Goal: Task Accomplishment & Management: Complete application form

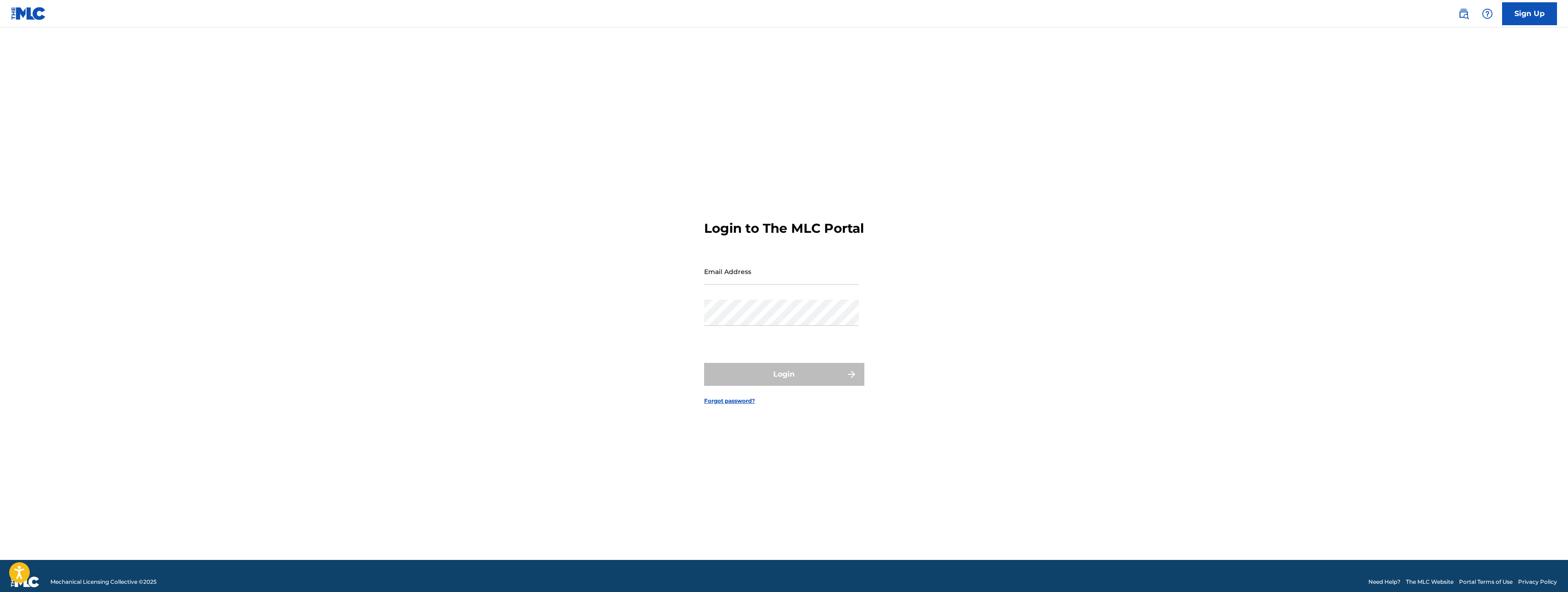
click at [758, 278] on input "Email Address" at bounding box center [782, 271] width 155 height 26
type input "[EMAIL_ADDRESS][DOMAIN_NAME]"
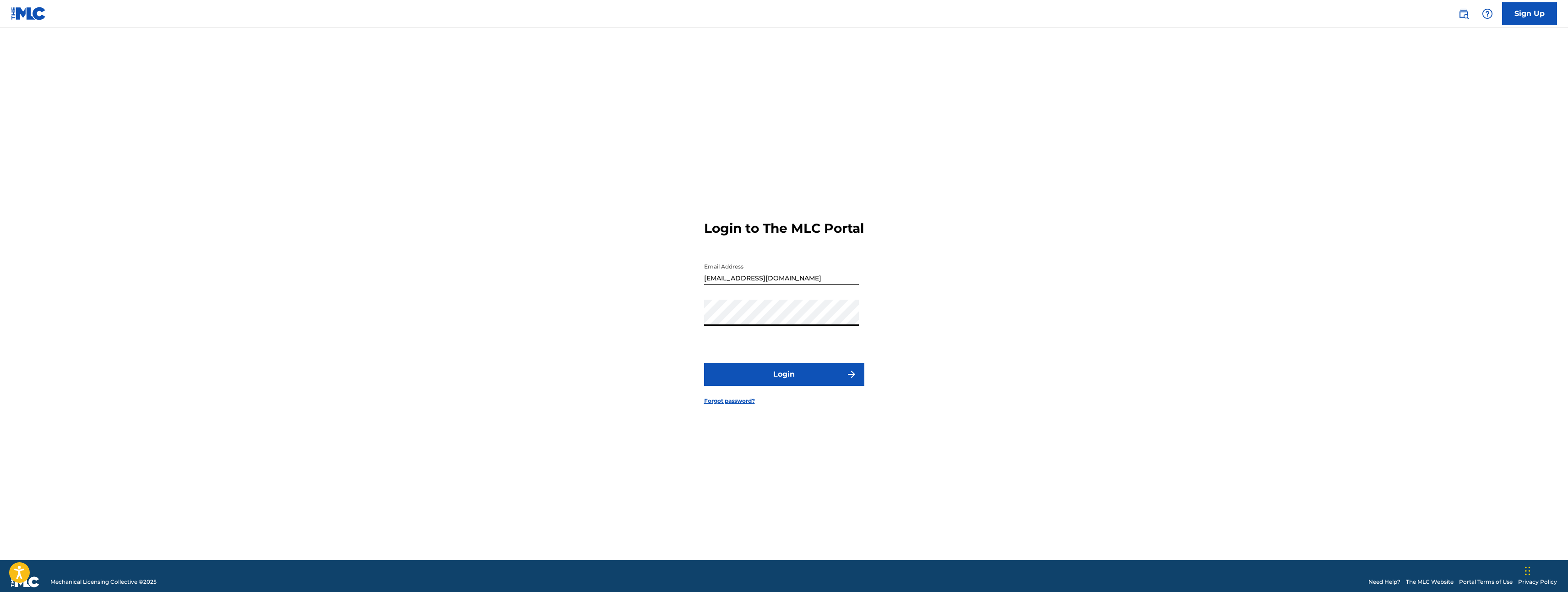
click at [817, 378] on button "Login" at bounding box center [784, 375] width 160 height 23
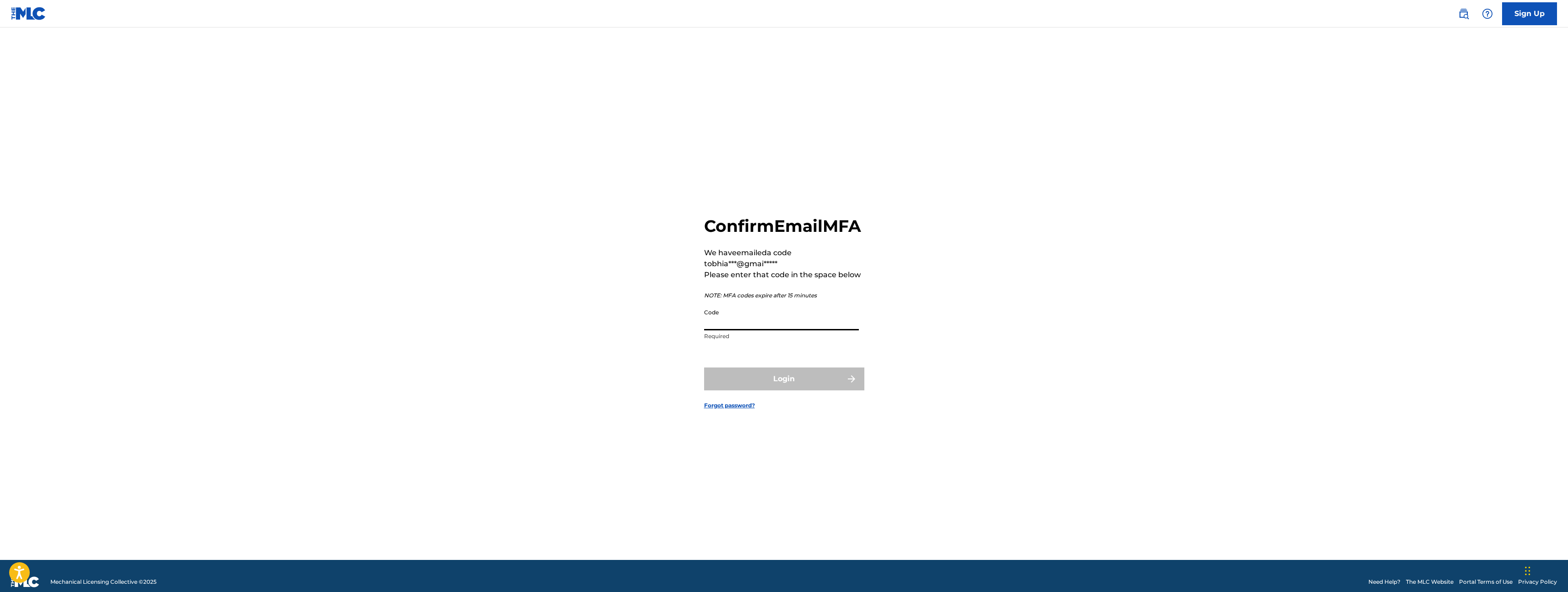
click at [723, 325] on input "Code" at bounding box center [782, 317] width 155 height 26
paste input "984753"
type input "984753"
click at [791, 388] on button "Login" at bounding box center [784, 379] width 160 height 23
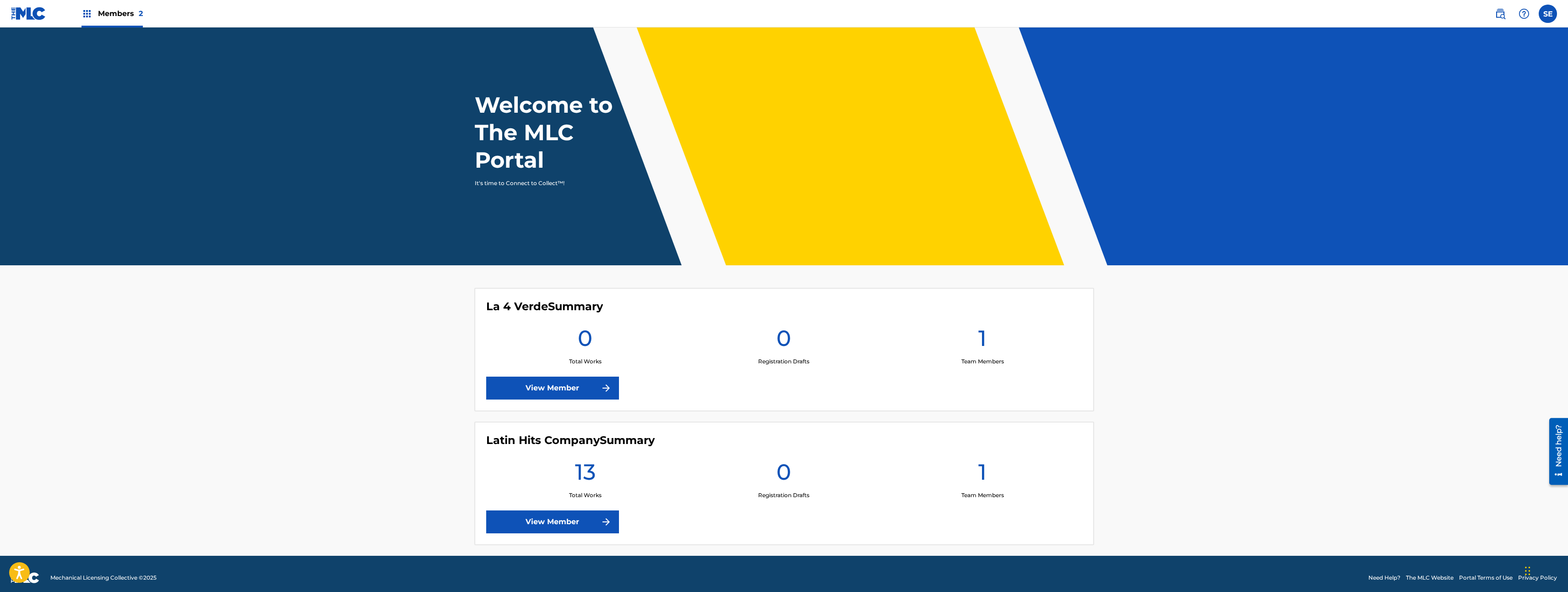
scroll to position [11, 0]
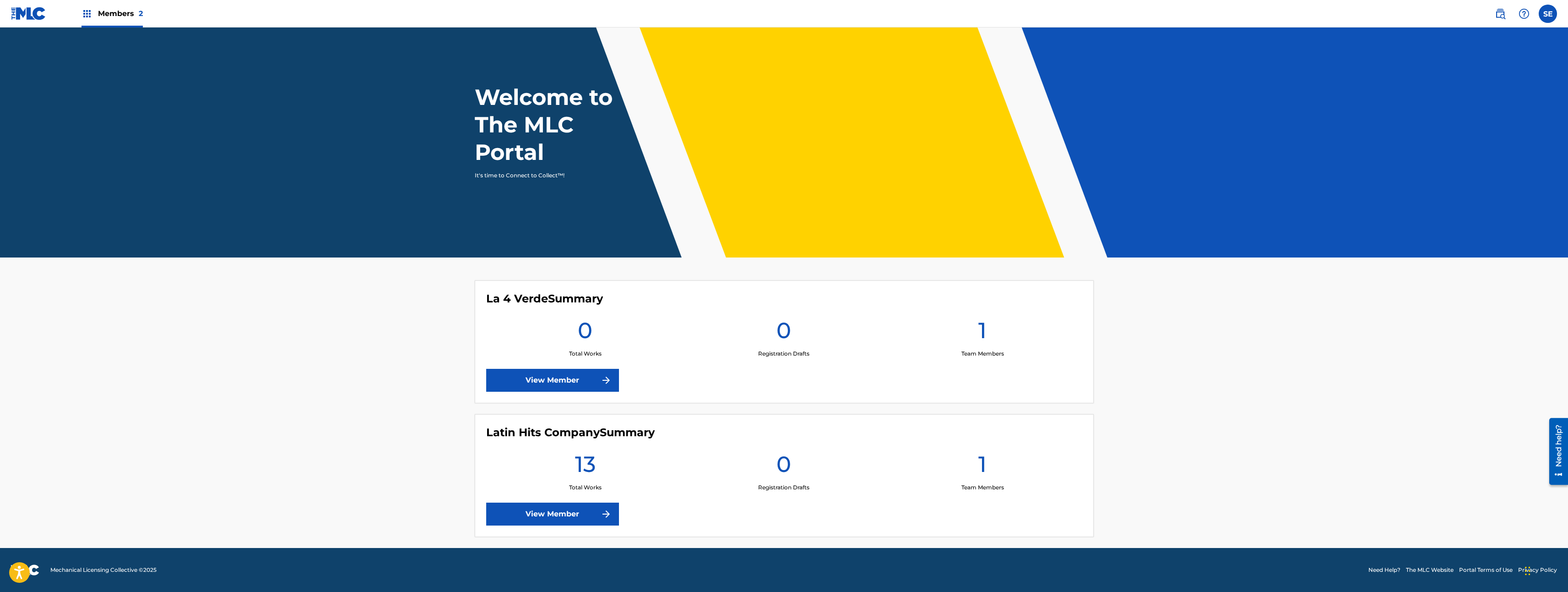
click at [564, 511] on link "View Member" at bounding box center [553, 514] width 133 height 23
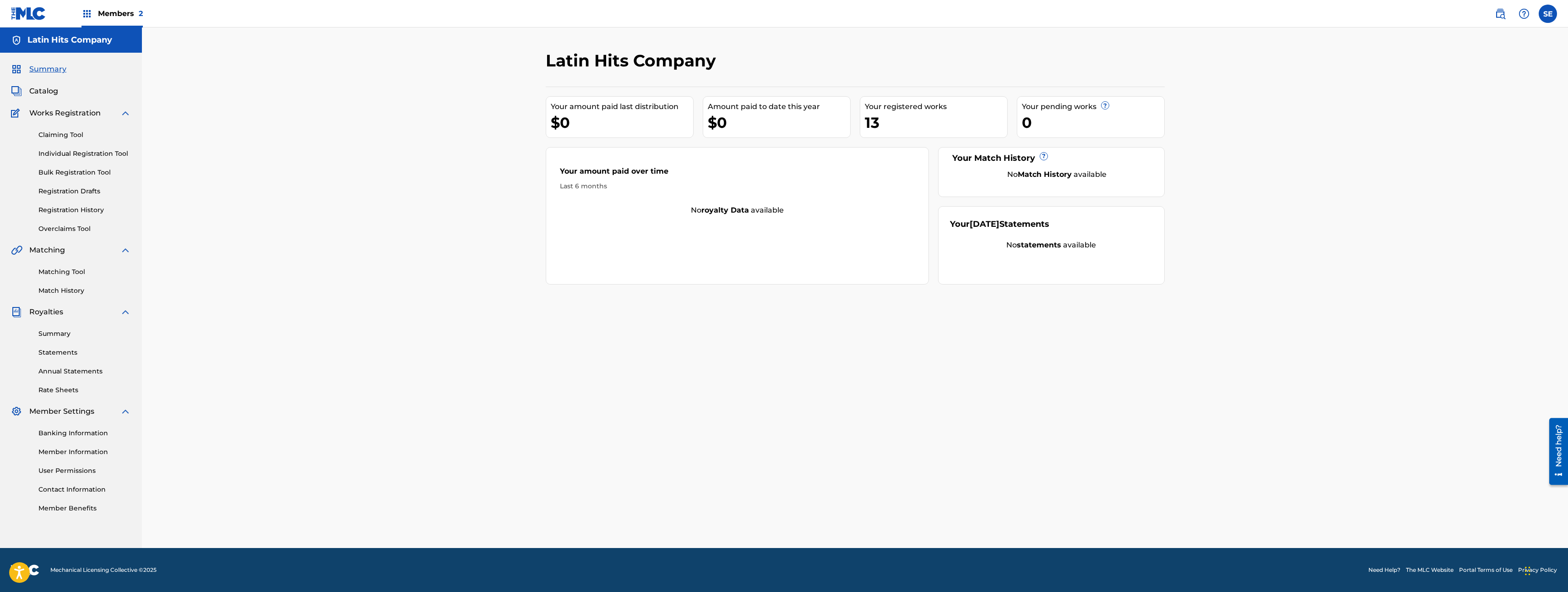
click at [43, 96] on span "Catalog" at bounding box center [43, 91] width 29 height 11
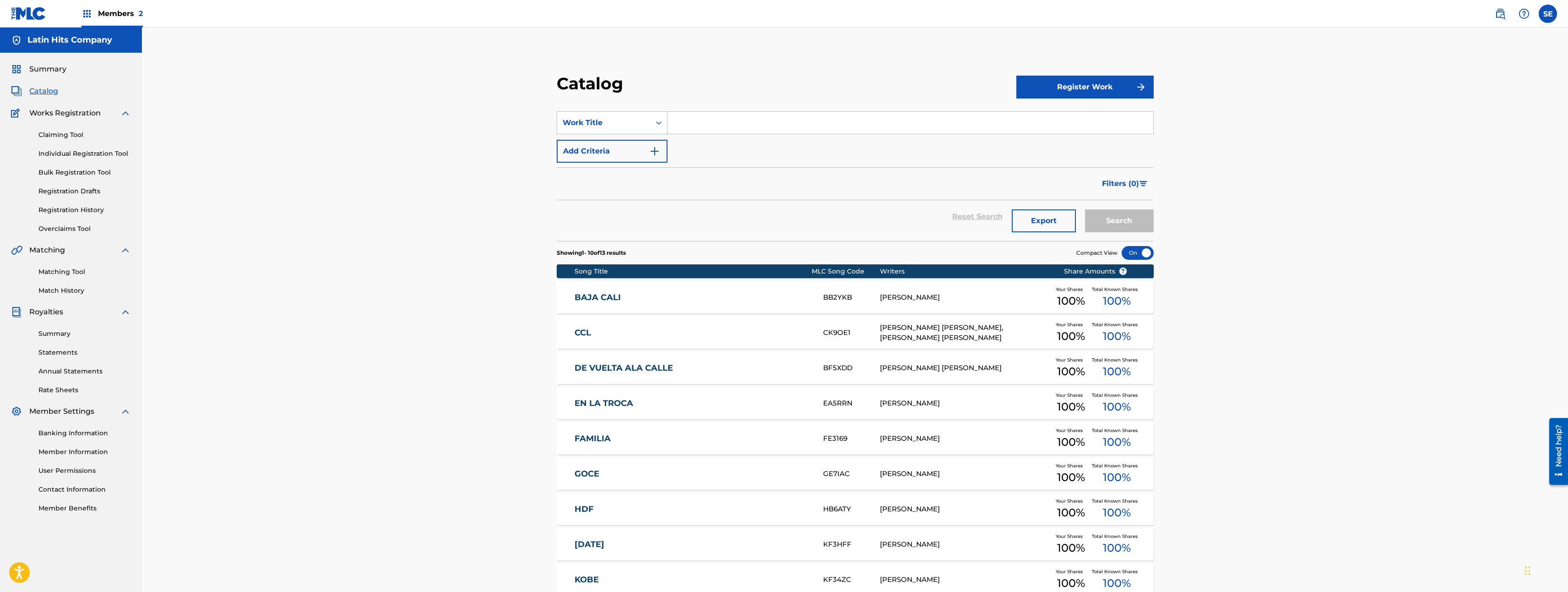
click at [579, 332] on link "CCL" at bounding box center [693, 333] width 236 height 10
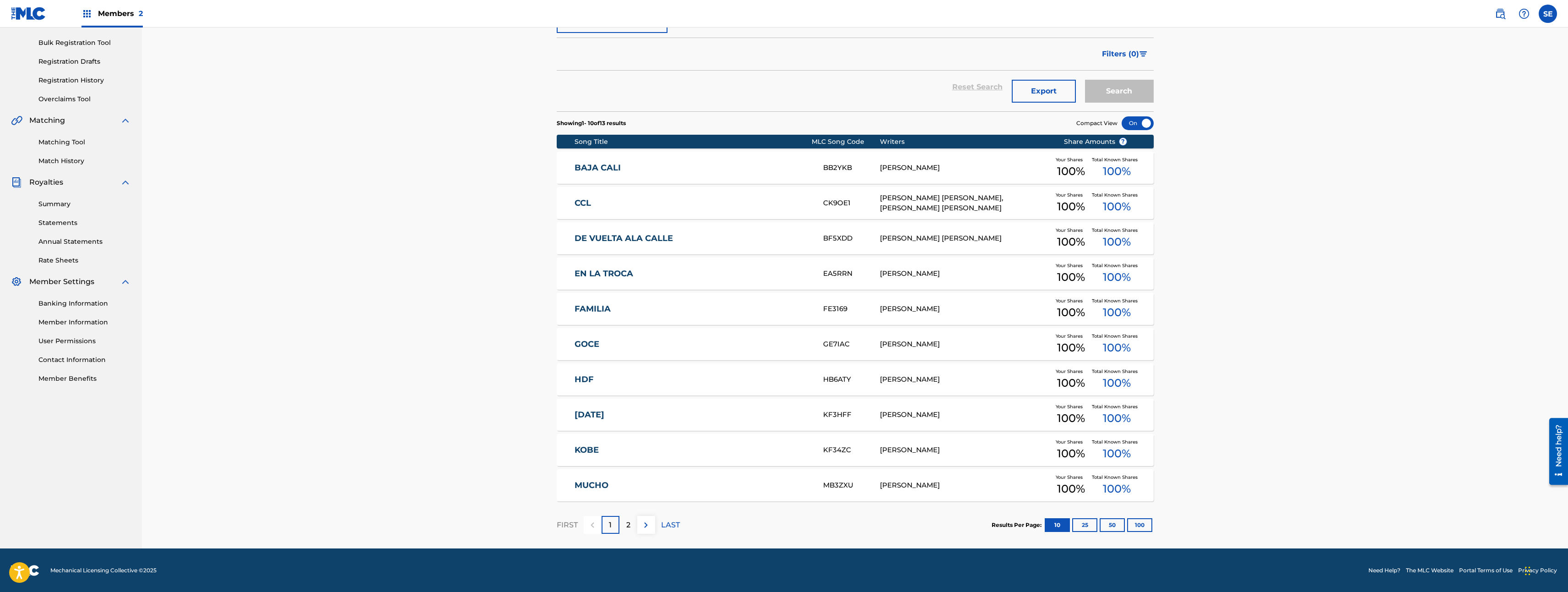
scroll to position [130, 0]
drag, startPoint x: 623, startPoint y: 522, endPoint x: 623, endPoint y: 516, distance: 6.0
click at [623, 521] on div "2" at bounding box center [628, 524] width 18 height 18
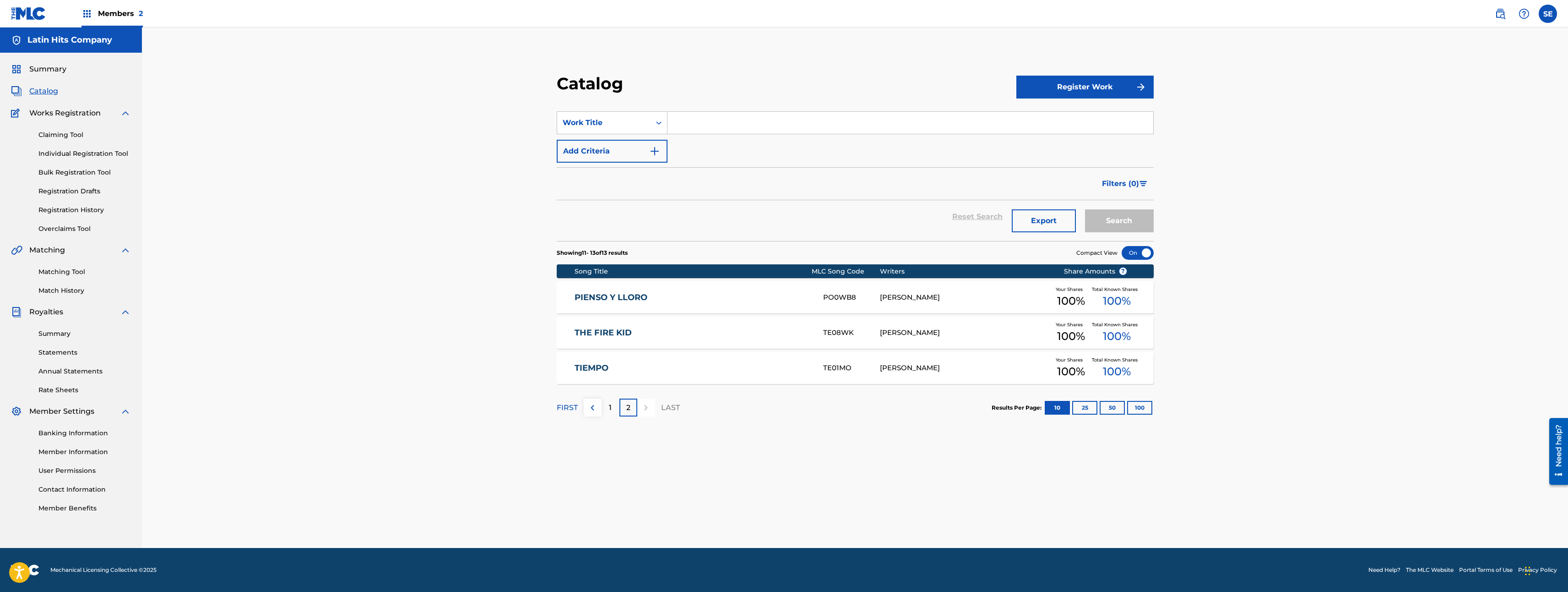
click at [606, 411] on div "1" at bounding box center [610, 407] width 18 height 18
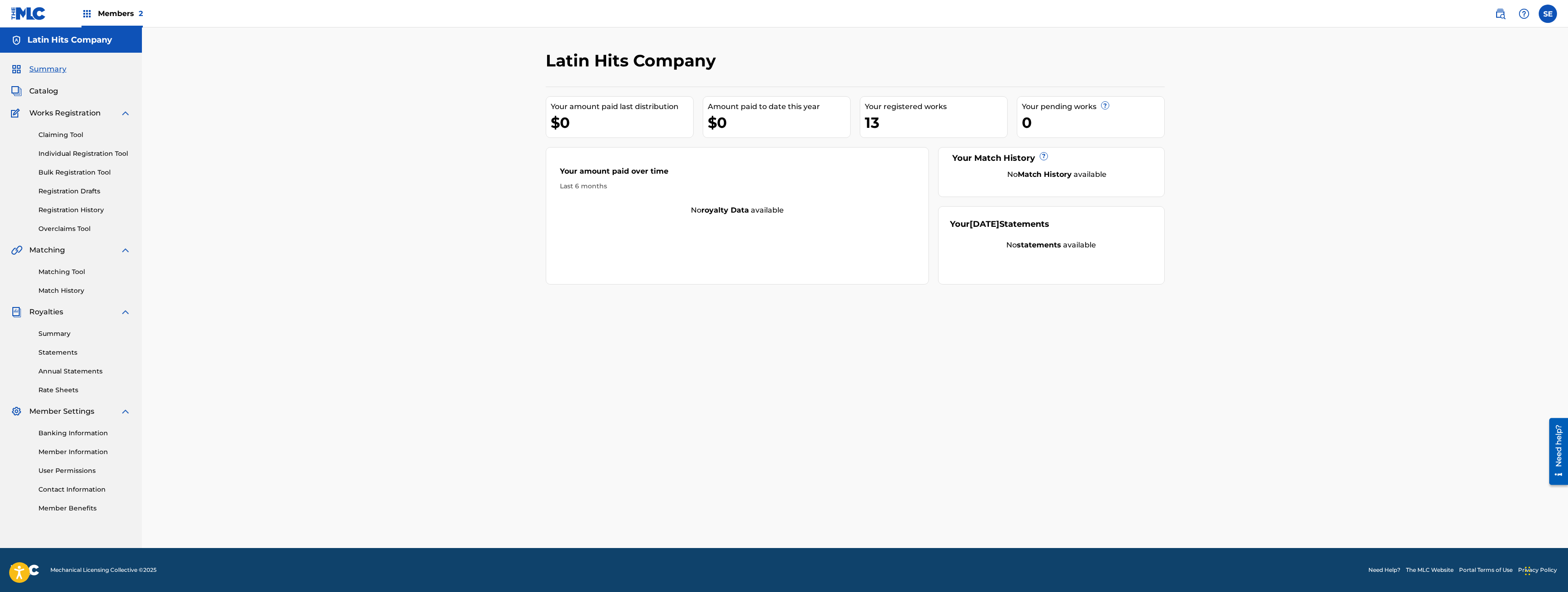
click at [99, 448] on link "Member Information" at bounding box center [85, 452] width 93 height 10
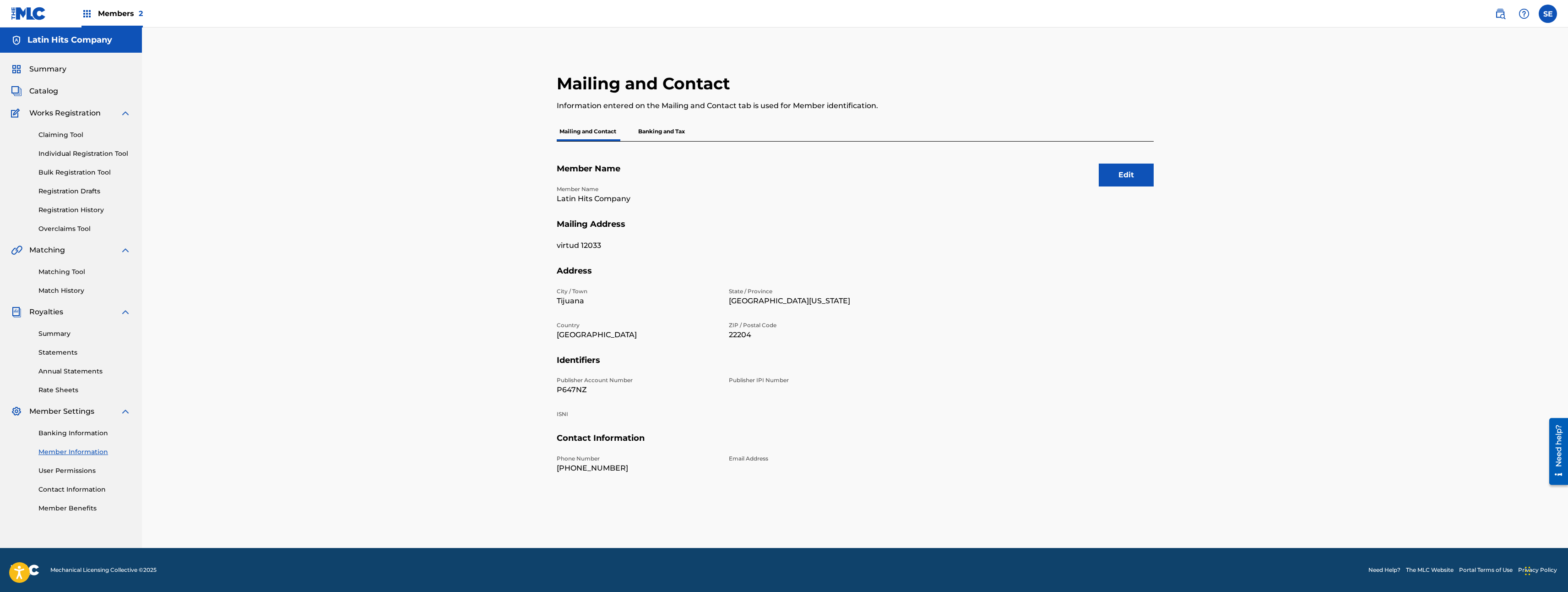
click at [97, 474] on link "User Permissions" at bounding box center [85, 471] width 93 height 10
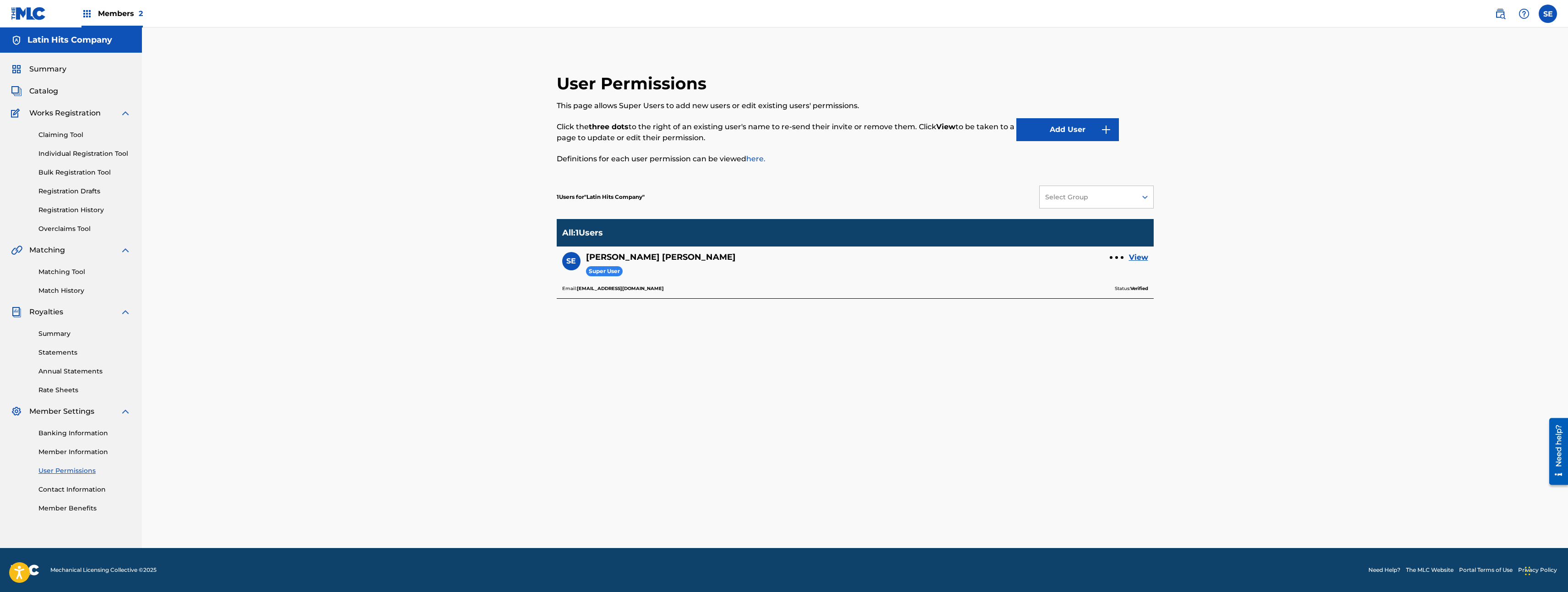
click at [1120, 258] on div at bounding box center [1116, 257] width 14 height 5
click at [1131, 256] on link "View" at bounding box center [1139, 258] width 19 height 11
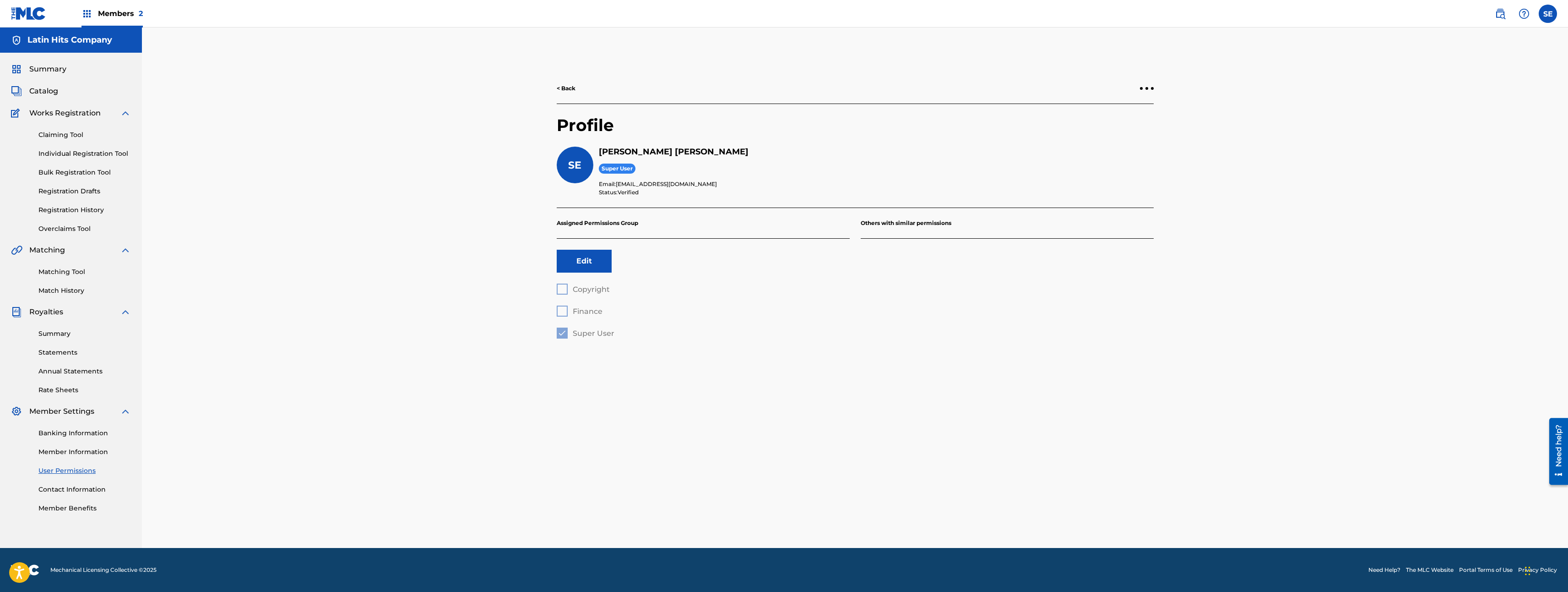
click at [559, 289] on div "Copyright Finance Super User" at bounding box center [703, 311] width 293 height 55
click at [564, 309] on div "Copyright Finance Super User" at bounding box center [703, 311] width 293 height 55
click at [584, 270] on button "Edit" at bounding box center [584, 261] width 55 height 23
click at [560, 313] on div at bounding box center [562, 311] width 11 height 11
click at [565, 287] on div at bounding box center [562, 289] width 11 height 11
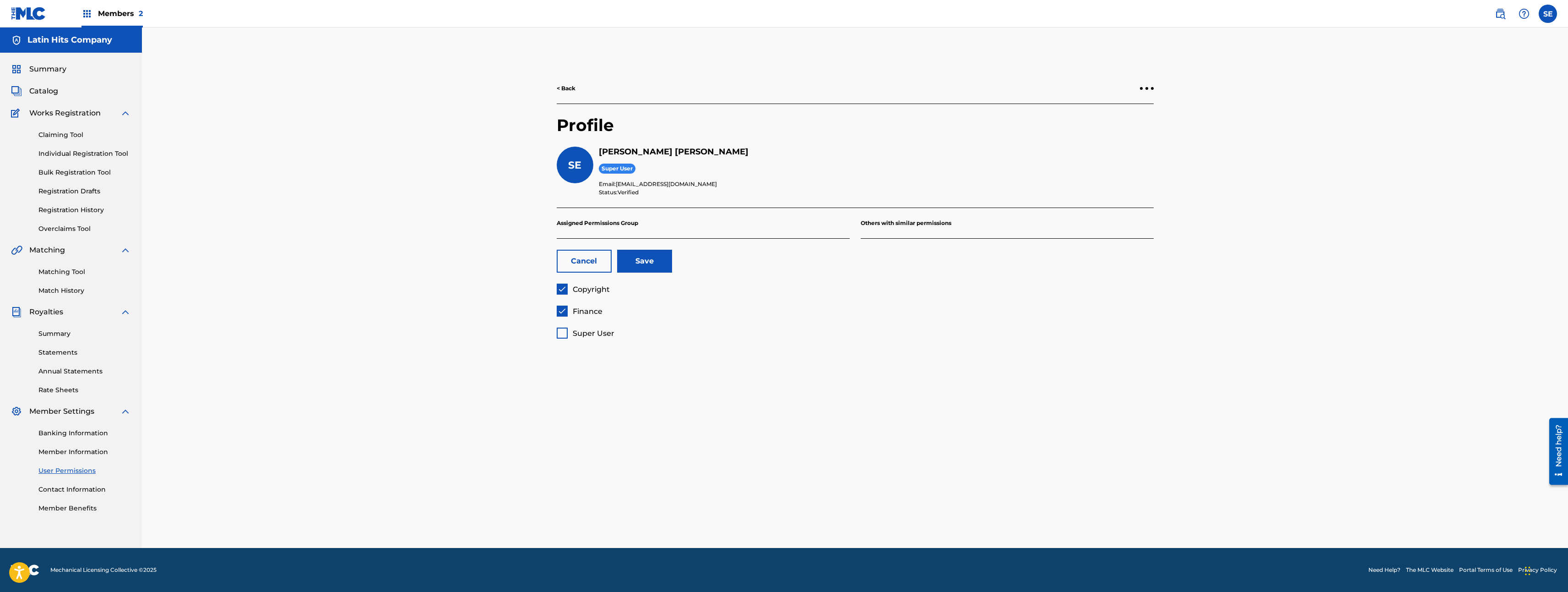
click at [561, 325] on div "Copyright Finance Super User" at bounding box center [703, 311] width 293 height 55
click at [562, 339] on div "< Back Profile SE [PERSON_NAME] Super User Email: [EMAIL_ADDRESS][DOMAIN_NAME] …" at bounding box center [855, 217] width 619 height 287
click at [559, 341] on div "< Back Profile SE [PERSON_NAME] Super User Email: [EMAIL_ADDRESS][DOMAIN_NAME] …" at bounding box center [855, 217] width 619 height 287
click at [562, 339] on div at bounding box center [562, 333] width 11 height 11
click at [583, 267] on button "Cancel" at bounding box center [584, 261] width 55 height 23
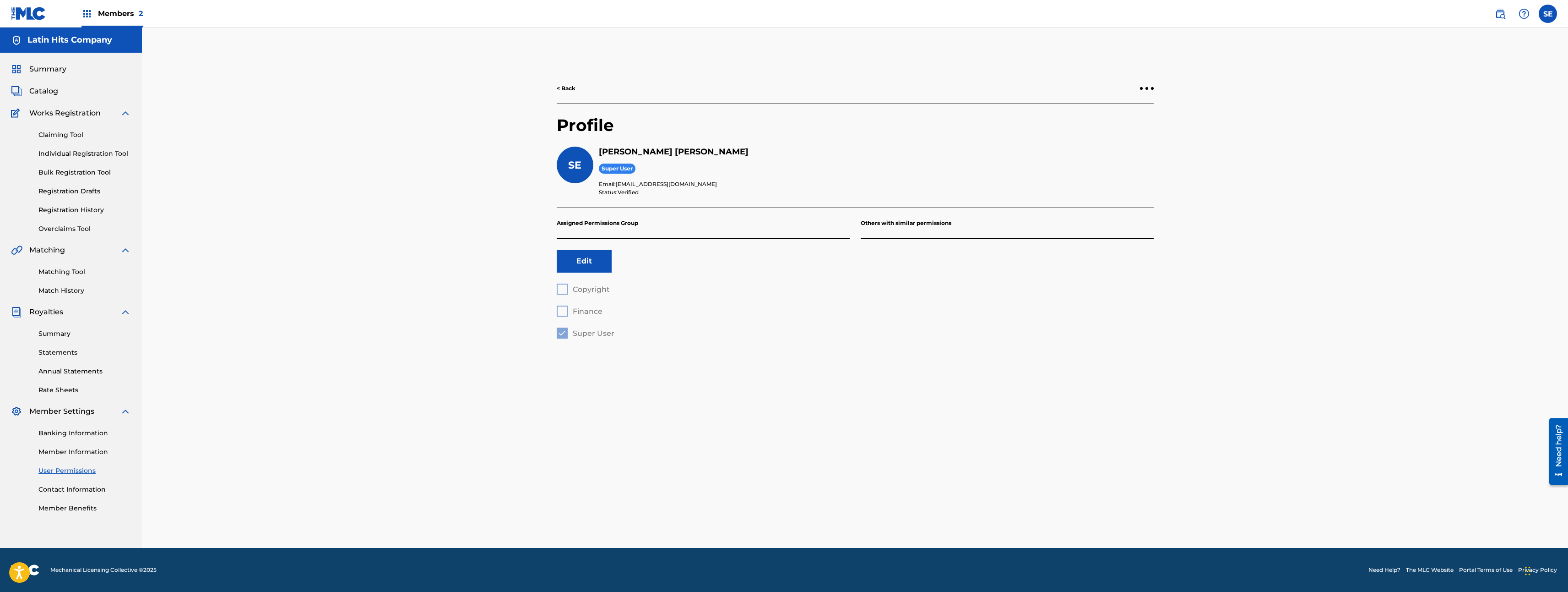
click at [75, 278] on div "Matching Tool Match History" at bounding box center [71, 275] width 120 height 40
click at [61, 141] on div "Claiming Tool Individual Registration Tool Bulk Registration Tool Registration …" at bounding box center [71, 176] width 120 height 115
click at [62, 132] on link "Claiming Tool" at bounding box center [85, 135] width 93 height 10
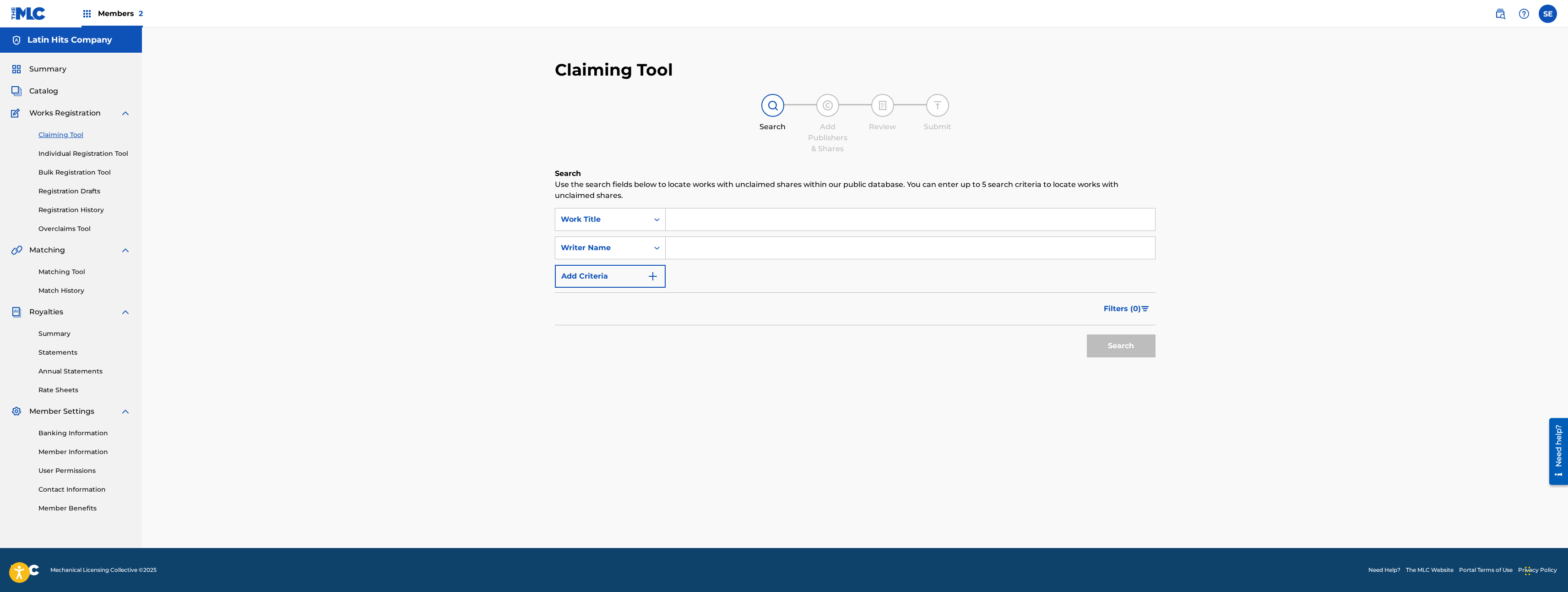
click at [38, 90] on span "Catalog" at bounding box center [43, 91] width 29 height 11
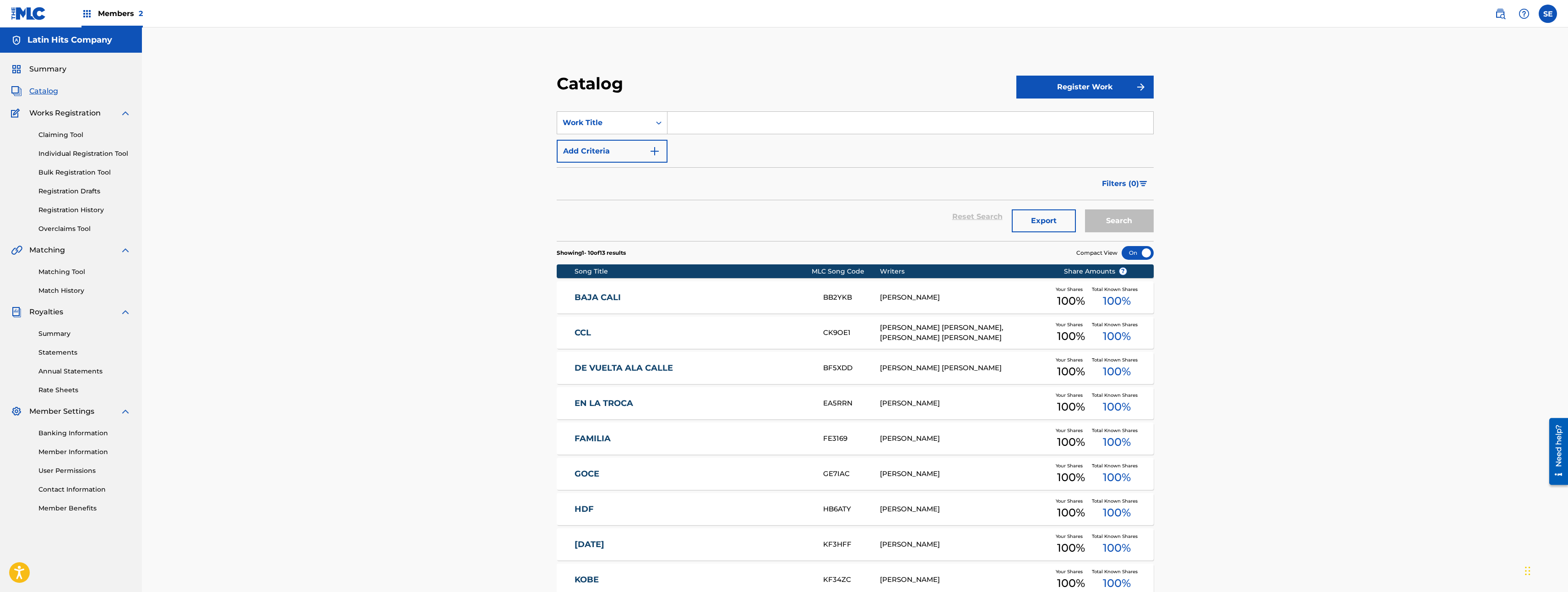
click at [46, 68] on span "Summary" at bounding box center [47, 69] width 37 height 11
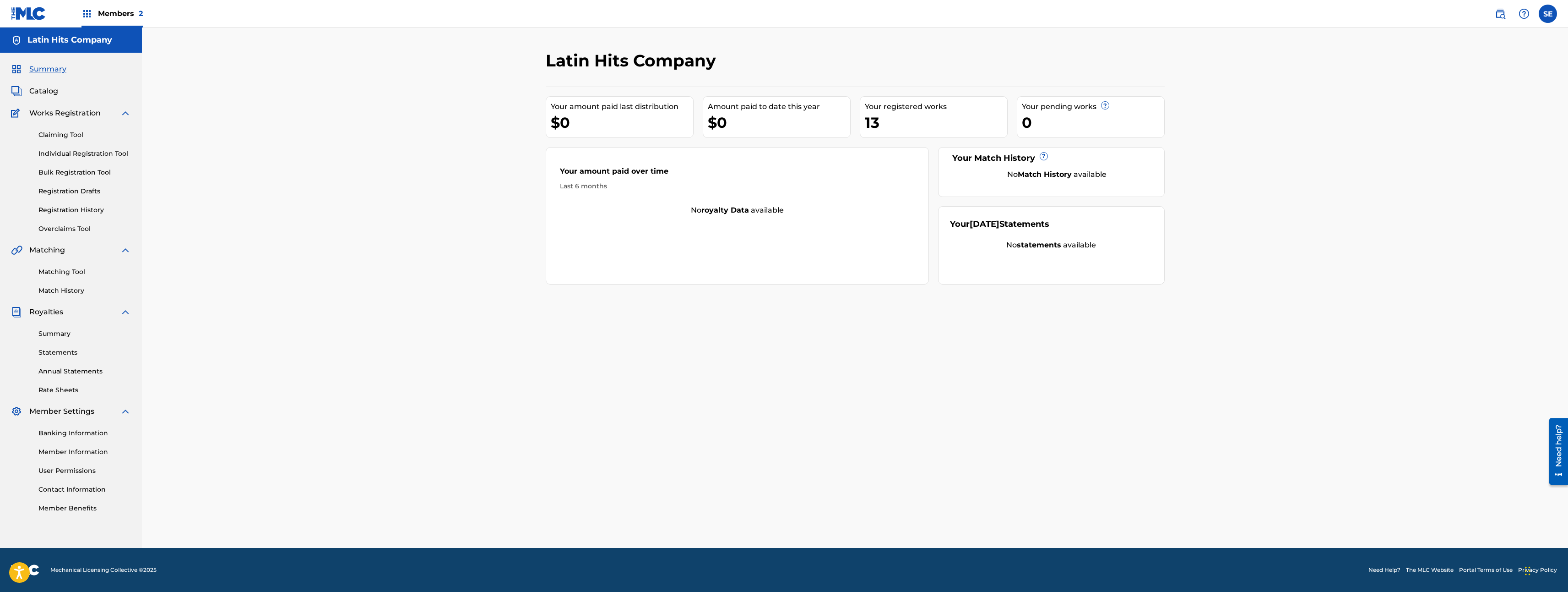
click at [1552, 19] on label at bounding box center [1548, 14] width 18 height 18
click at [1548, 14] on input "SE [PERSON_NAME] [PERSON_NAME][EMAIL_ADDRESS][DOMAIN_NAME] Notification Prefere…" at bounding box center [1548, 14] width 0 height 0
click at [1457, 113] on link "Profile" at bounding box center [1458, 115] width 18 height 9
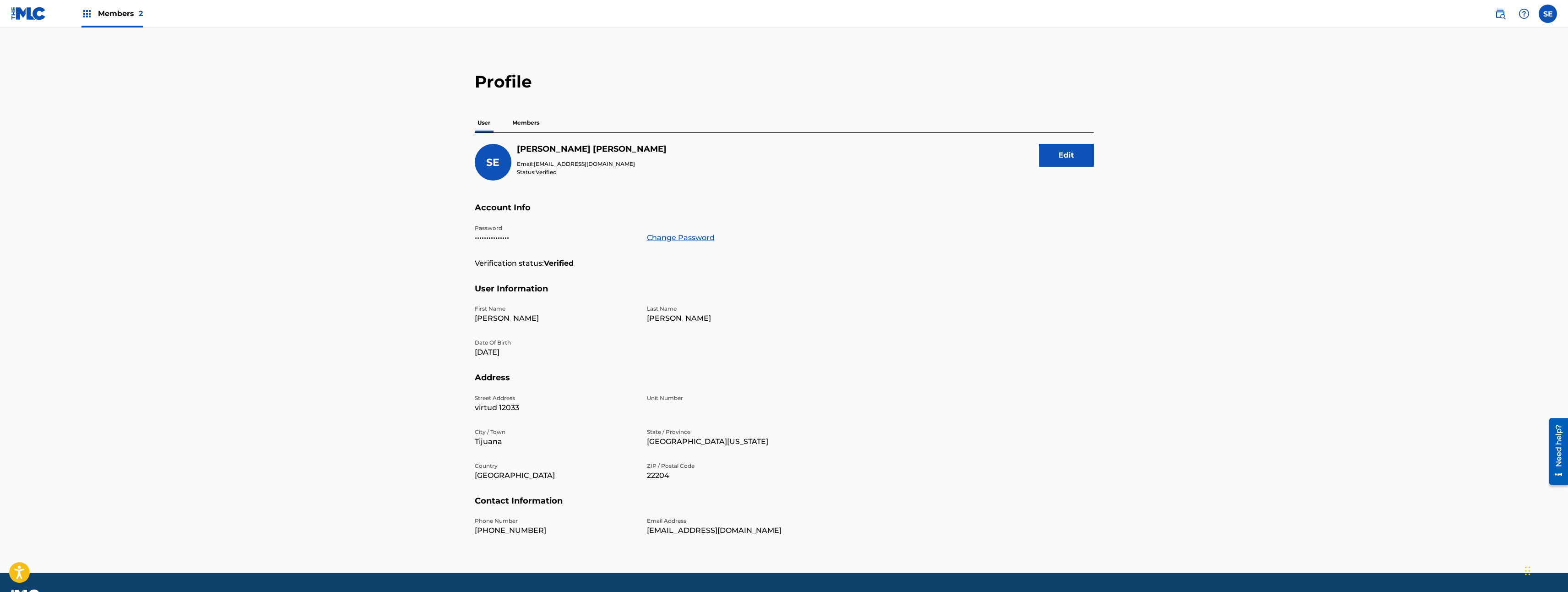
click at [528, 121] on p "Members" at bounding box center [525, 123] width 32 height 19
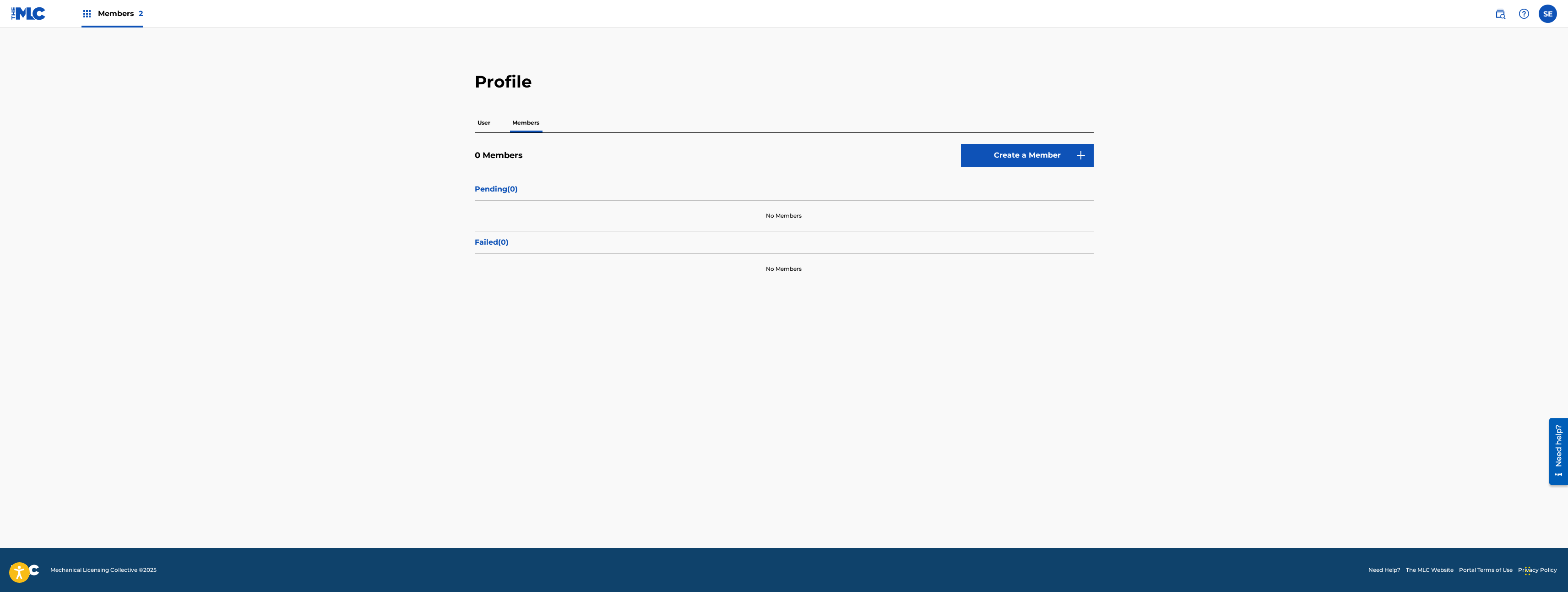
click at [538, 137] on div "0 Members Create a Member Pending ( 0 ) No Members Failed ( 0 ) No Members" at bounding box center [784, 208] width 619 height 151
click at [1096, 141] on div "Profile User Members 0 Members Create a Member Pending ( 0 ) No Members Failed …" at bounding box center [784, 177] width 641 height 213
click at [1052, 154] on link "Create a Member" at bounding box center [1027, 155] width 133 height 23
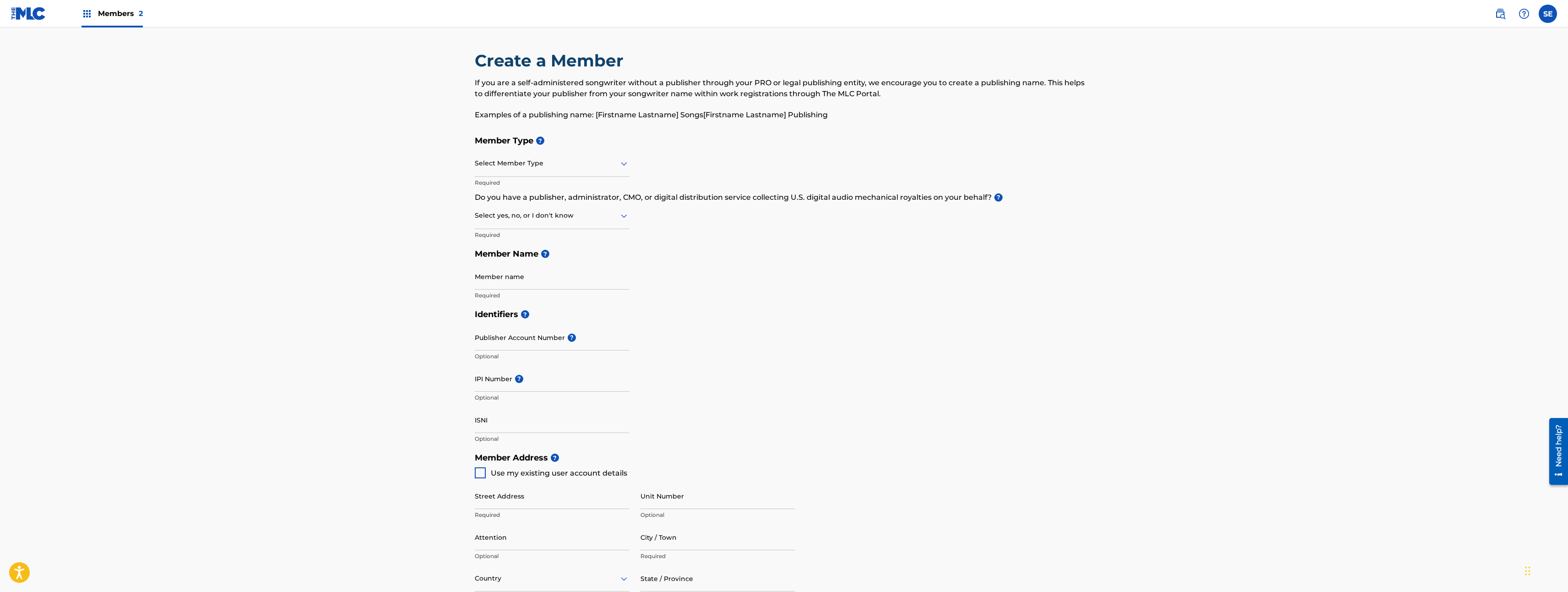
click at [597, 169] on div "Select Member Type" at bounding box center [552, 163] width 155 height 26
click at [530, 206] on div "Publisher" at bounding box center [552, 208] width 154 height 21
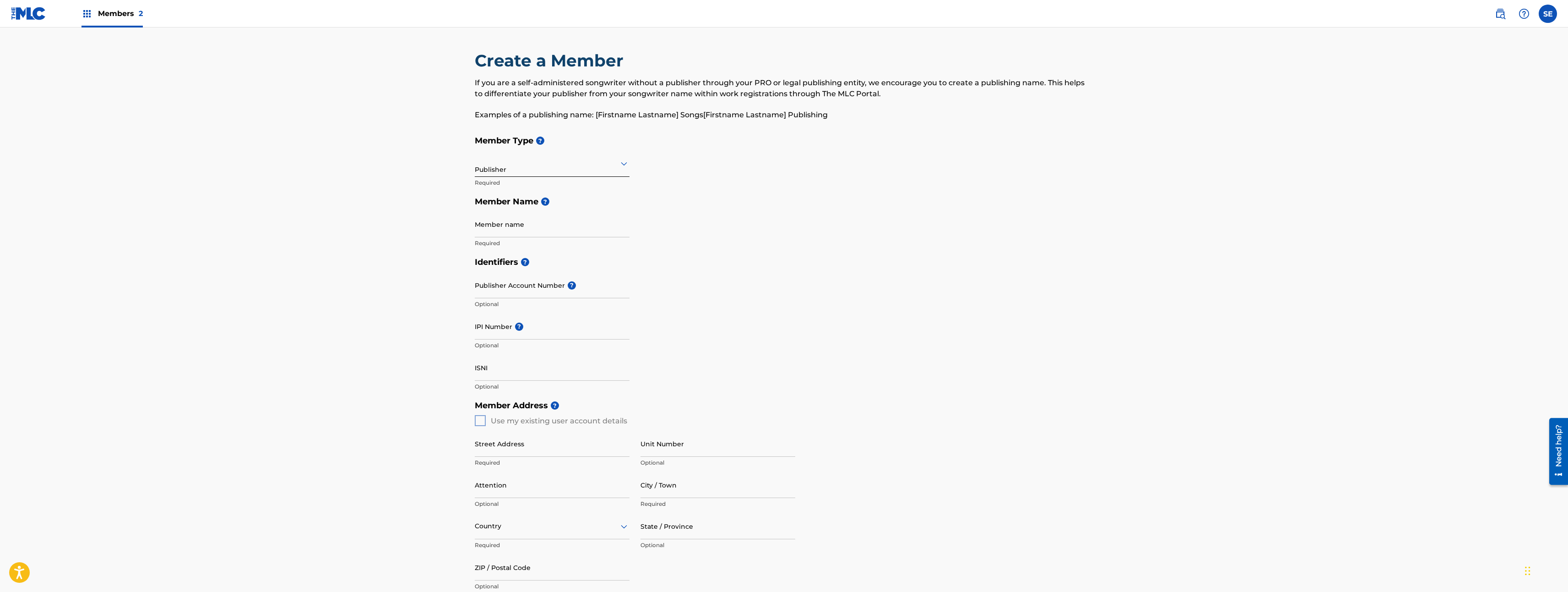
click at [535, 235] on input "Member name" at bounding box center [552, 224] width 155 height 26
type input "La 4 Verde"
click at [584, 285] on input "Publisher Account Number ?" at bounding box center [552, 285] width 155 height 26
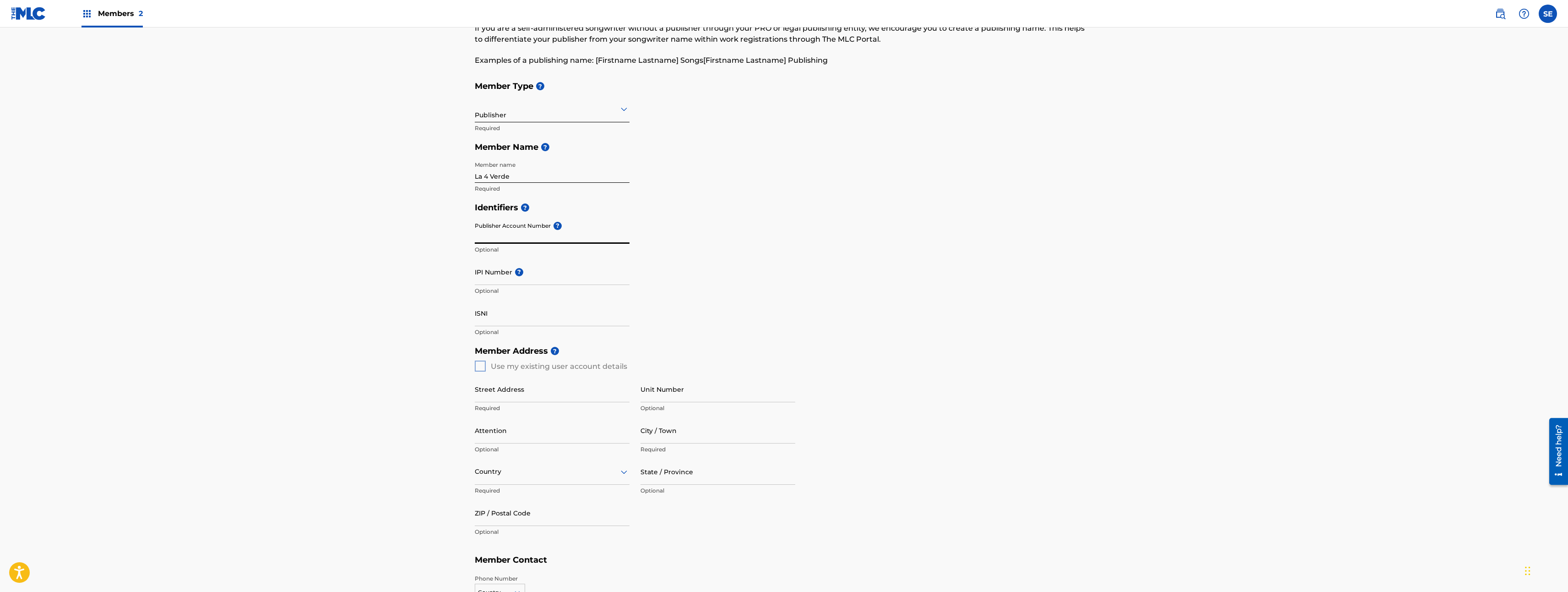
scroll to position [91, 0]
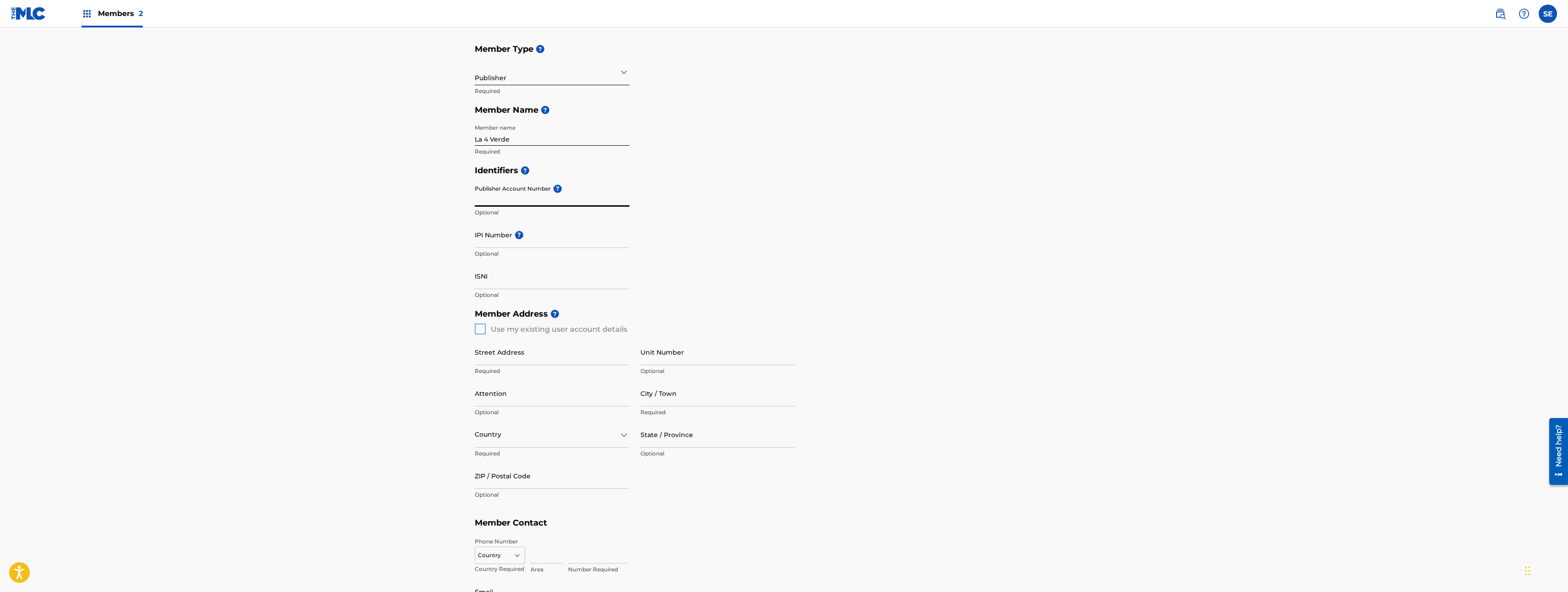
click at [483, 333] on div "Member Address ? Use my existing user account details Street Address Required U…" at bounding box center [784, 409] width 619 height 210
click at [481, 333] on div "Member Address ? Use my existing user account details Street Address Required U…" at bounding box center [784, 409] width 619 height 210
click at [480, 326] on div "Member Address ? Use my existing user account details Street Address Required U…" at bounding box center [784, 409] width 619 height 210
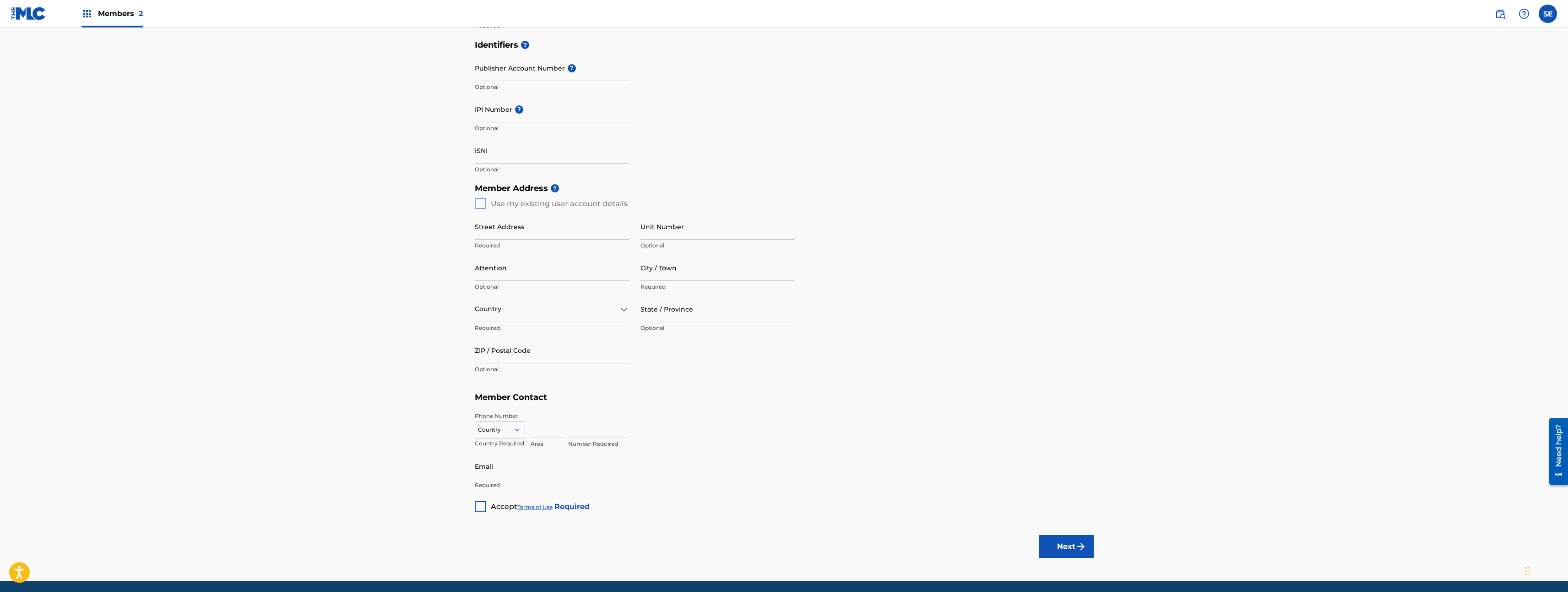
scroll to position [250, 0]
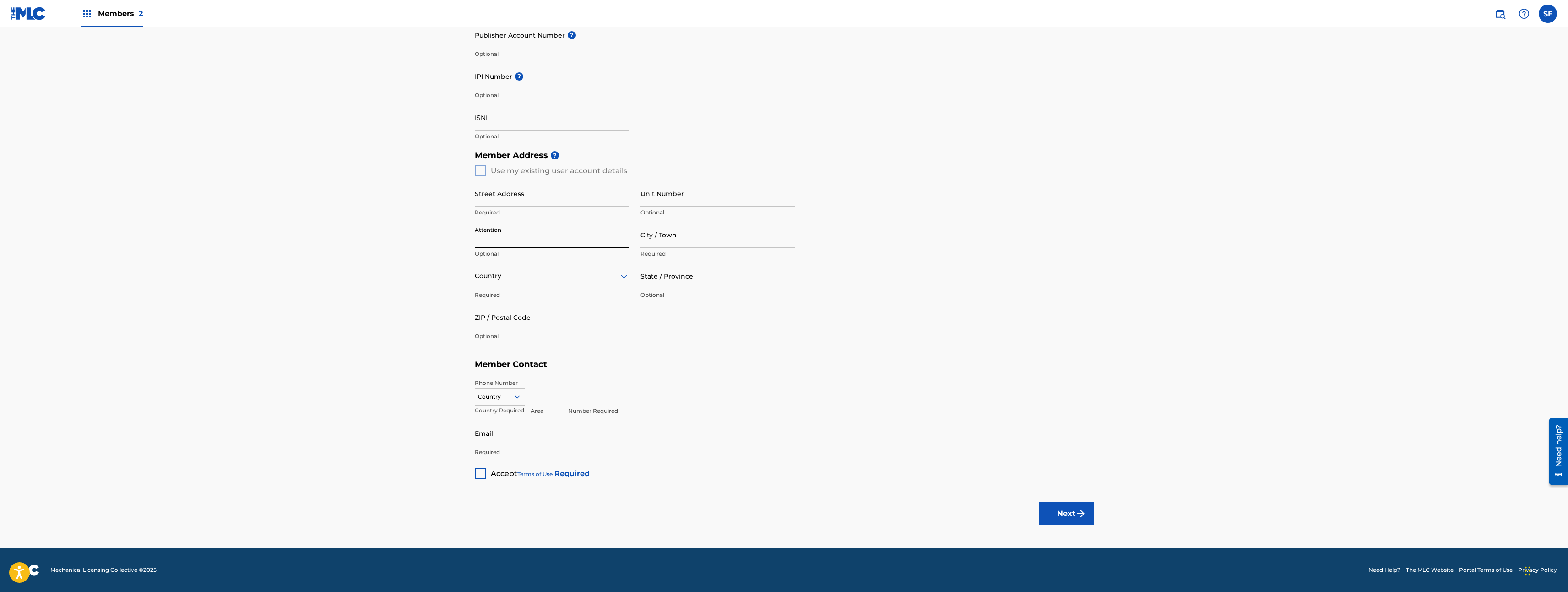
click at [499, 230] on input "Attention" at bounding box center [552, 234] width 155 height 26
drag, startPoint x: 951, startPoint y: 292, endPoint x: 914, endPoint y: 295, distance: 37.1
click at [943, 293] on div "Member Address ? Use my existing user account details Street Address Required U…" at bounding box center [784, 250] width 619 height 210
click at [509, 206] on input "Street Address" at bounding box center [552, 193] width 155 height 26
click at [430, 211] on main "Create a Member If you are a self-administered songwriter without a publisher t…" at bounding box center [784, 162] width 1568 height 770
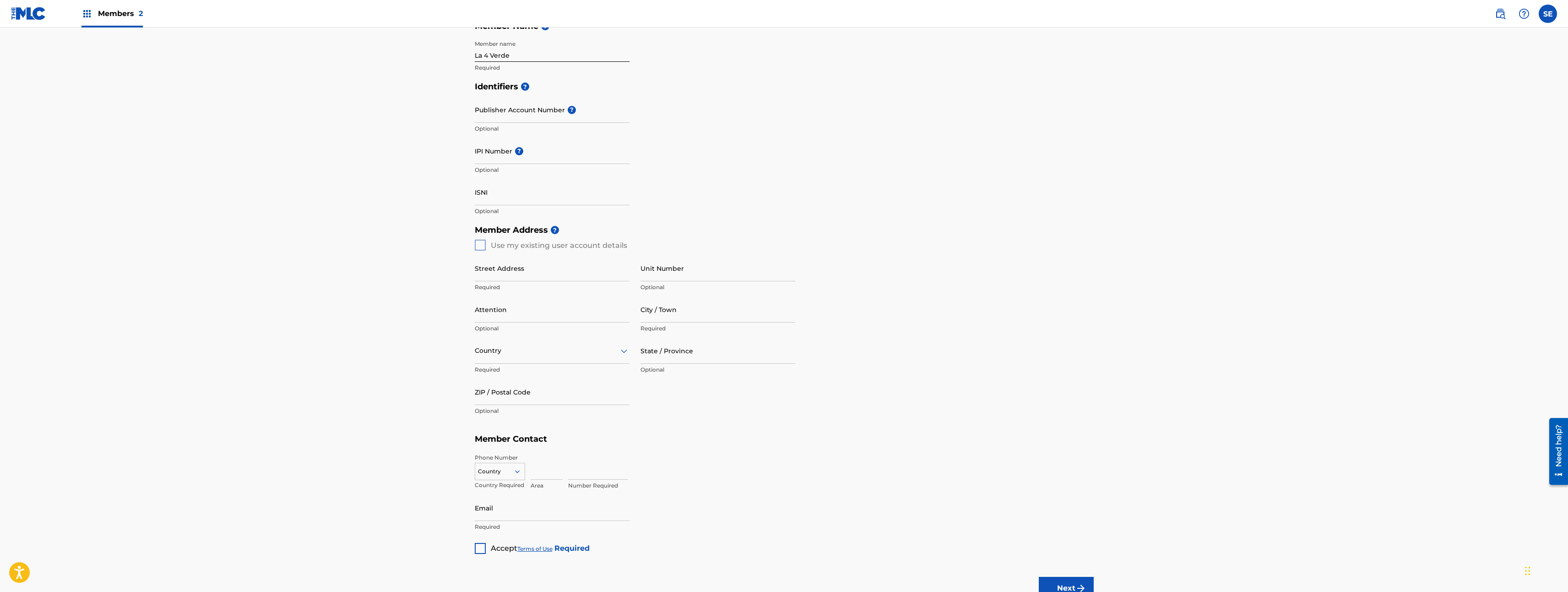
scroll to position [0, 0]
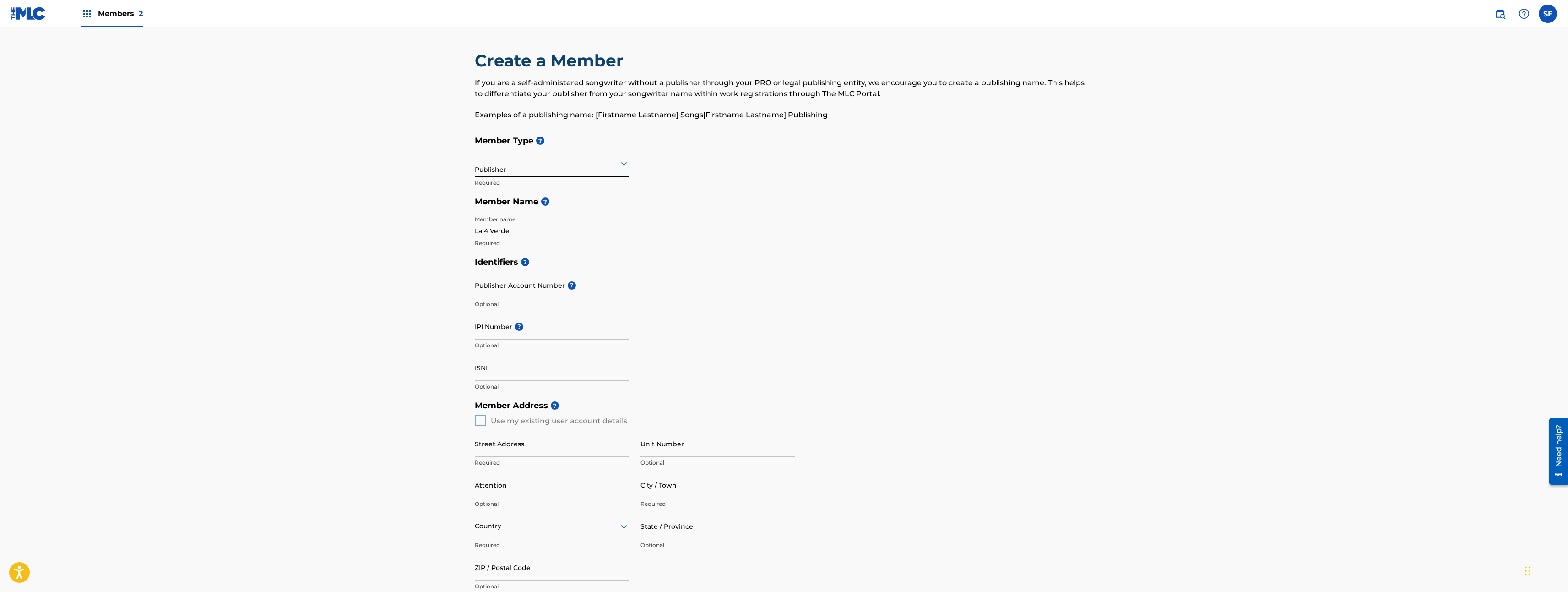
drag, startPoint x: 730, startPoint y: 425, endPoint x: 365, endPoint y: 169, distance: 445.8
drag, startPoint x: 102, startPoint y: 21, endPoint x: 96, endPoint y: 19, distance: 6.3
click at [97, 20] on div "Members 2" at bounding box center [112, 13] width 61 height 27
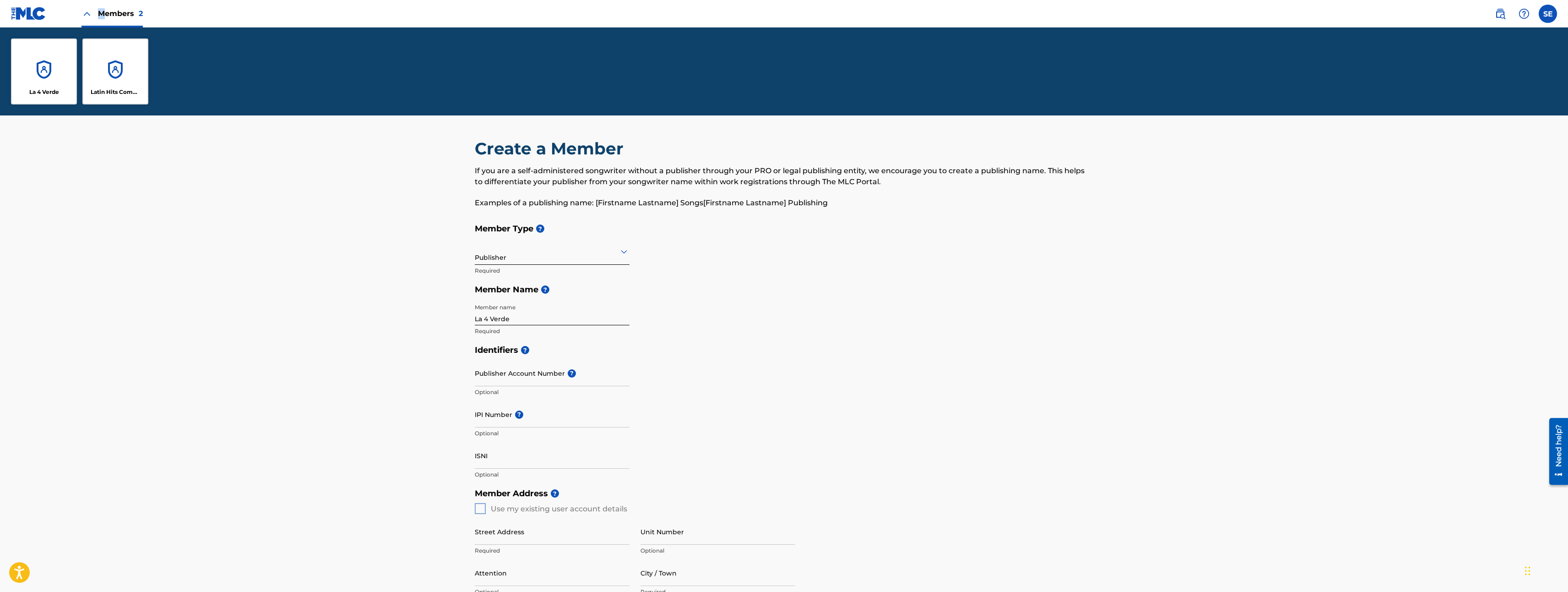
click at [102, 55] on div "Latin Hits Company" at bounding box center [115, 71] width 66 height 66
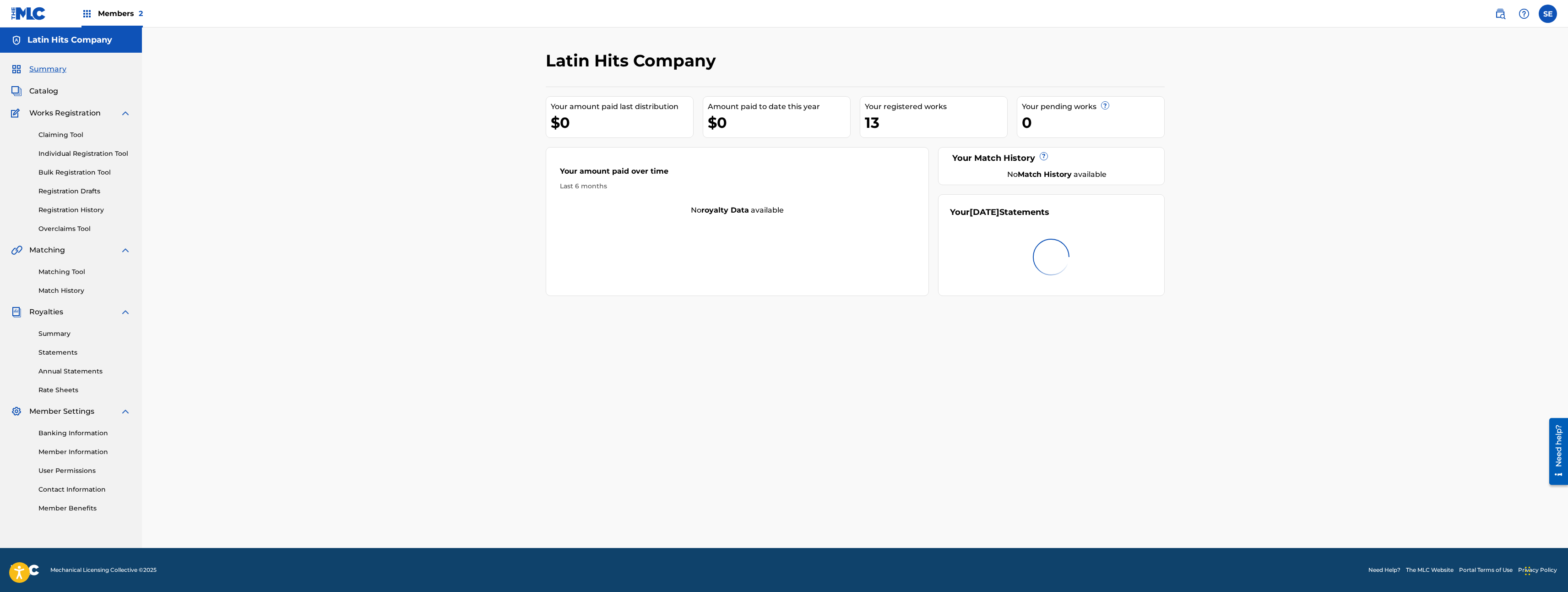
click at [70, 9] on div "Members 2" at bounding box center [77, 13] width 132 height 27
click at [98, 12] on span "Members 2" at bounding box center [121, 13] width 45 height 10
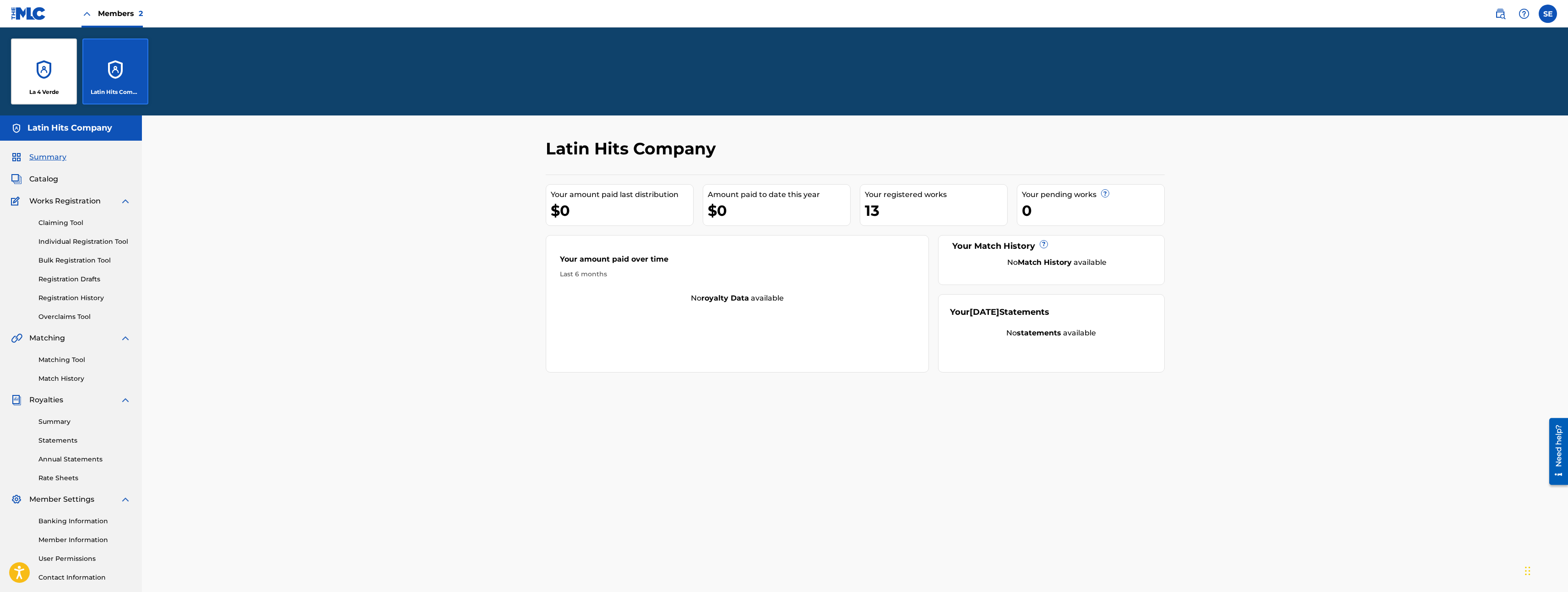
click at [43, 71] on div "La 4 Verde" at bounding box center [44, 71] width 66 height 66
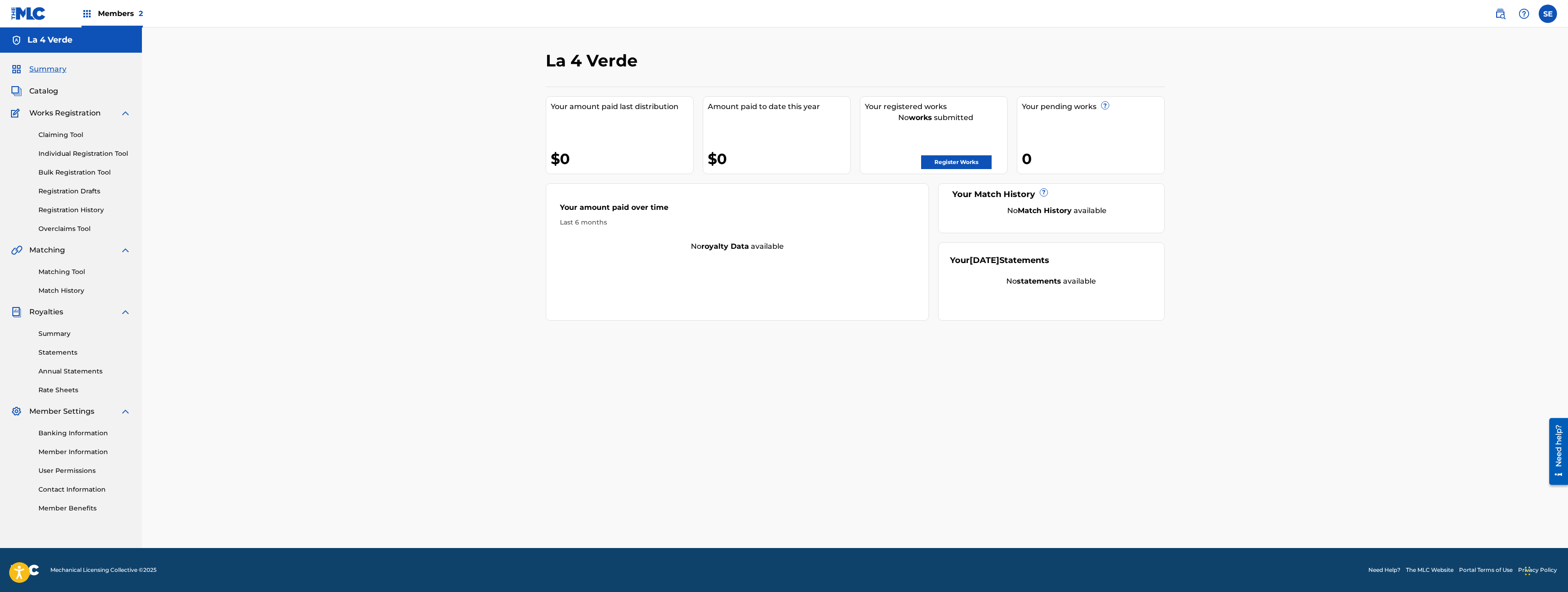
click at [975, 164] on link "Register Works" at bounding box center [956, 162] width 71 height 14
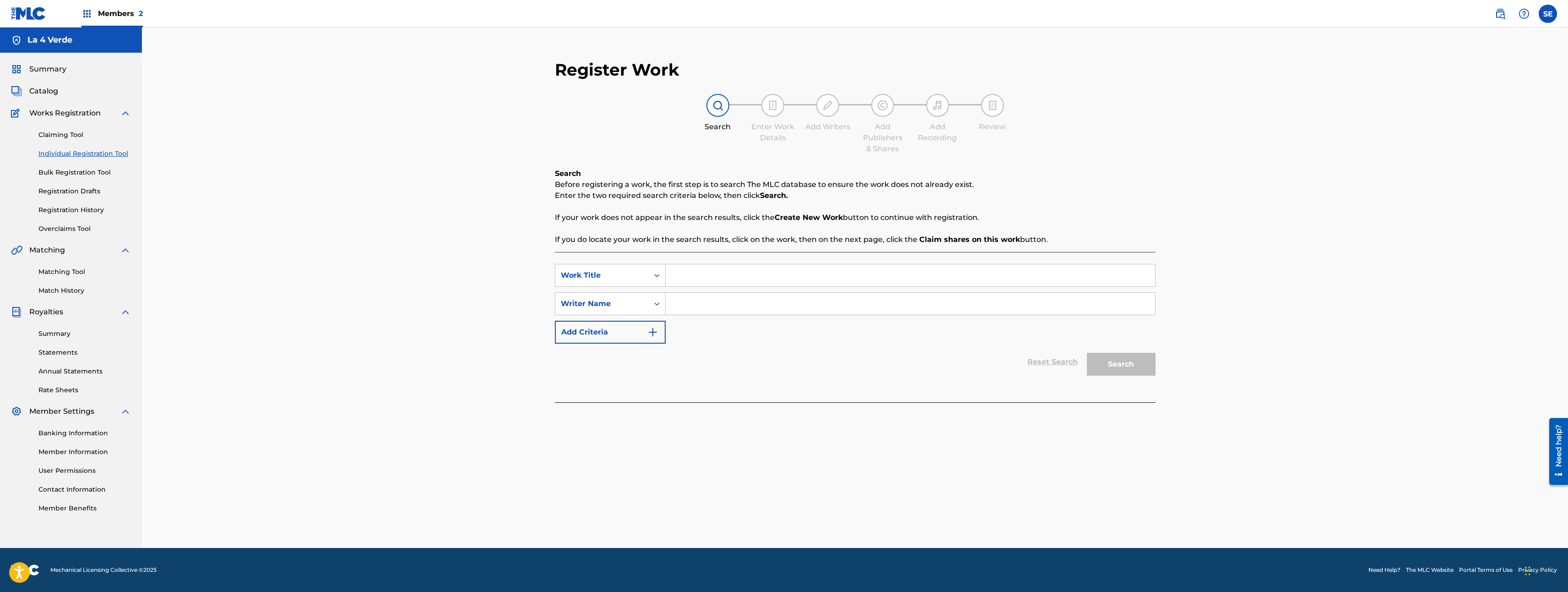
click at [718, 304] on input "Search Form" at bounding box center [911, 304] width 489 height 22
type input "[PERSON_NAME] [PERSON_NAME]"
drag, startPoint x: 800, startPoint y: 300, endPoint x: 463, endPoint y: 298, distance: 337.0
click at [463, 298] on div "Register Work Search Enter Work Details Add Writers Add Publishers & Shares Add…" at bounding box center [855, 287] width 1426 height 520
click at [636, 334] on button "Add Criteria" at bounding box center [611, 332] width 111 height 23
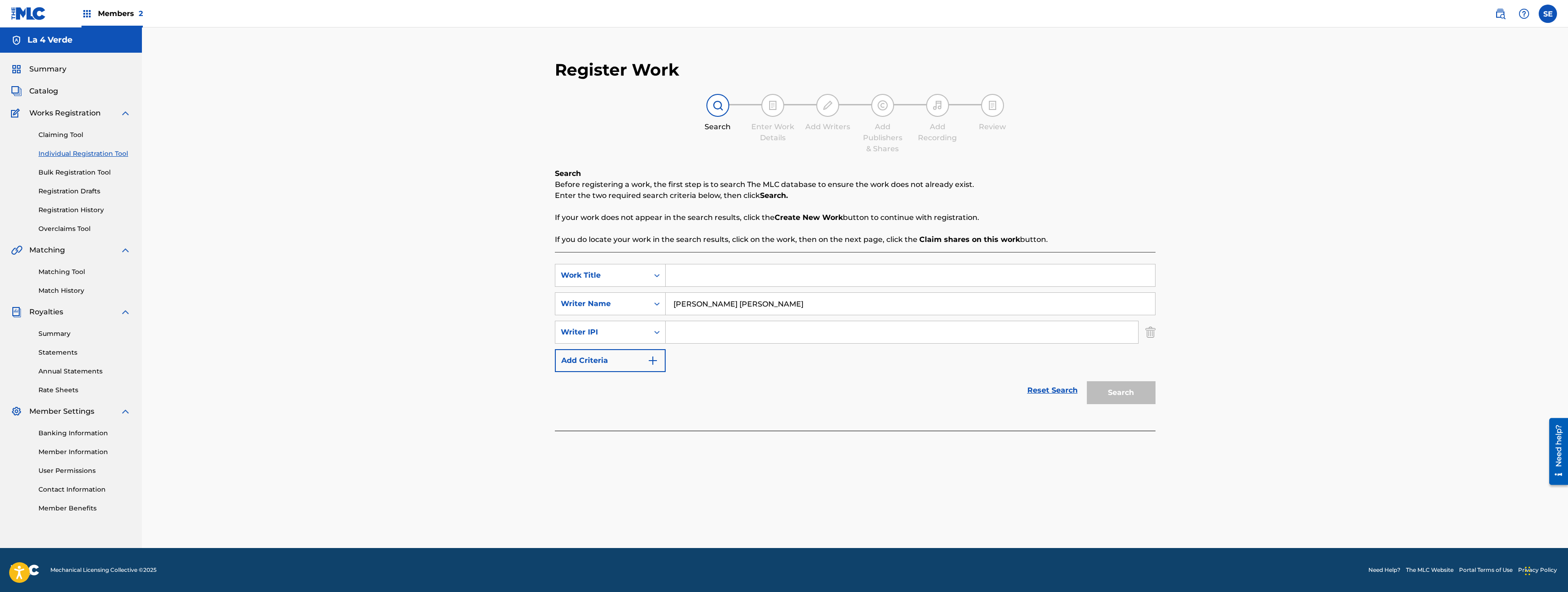
click at [1111, 393] on div "Search" at bounding box center [1119, 390] width 73 height 37
click at [618, 302] on div "Writer Name" at bounding box center [601, 304] width 82 height 11
click at [616, 332] on div "Publisher Name" at bounding box center [610, 326] width 110 height 23
click at [733, 312] on input "Search Form" at bounding box center [911, 304] width 489 height 22
paste input "[PERSON_NAME] [PERSON_NAME]"
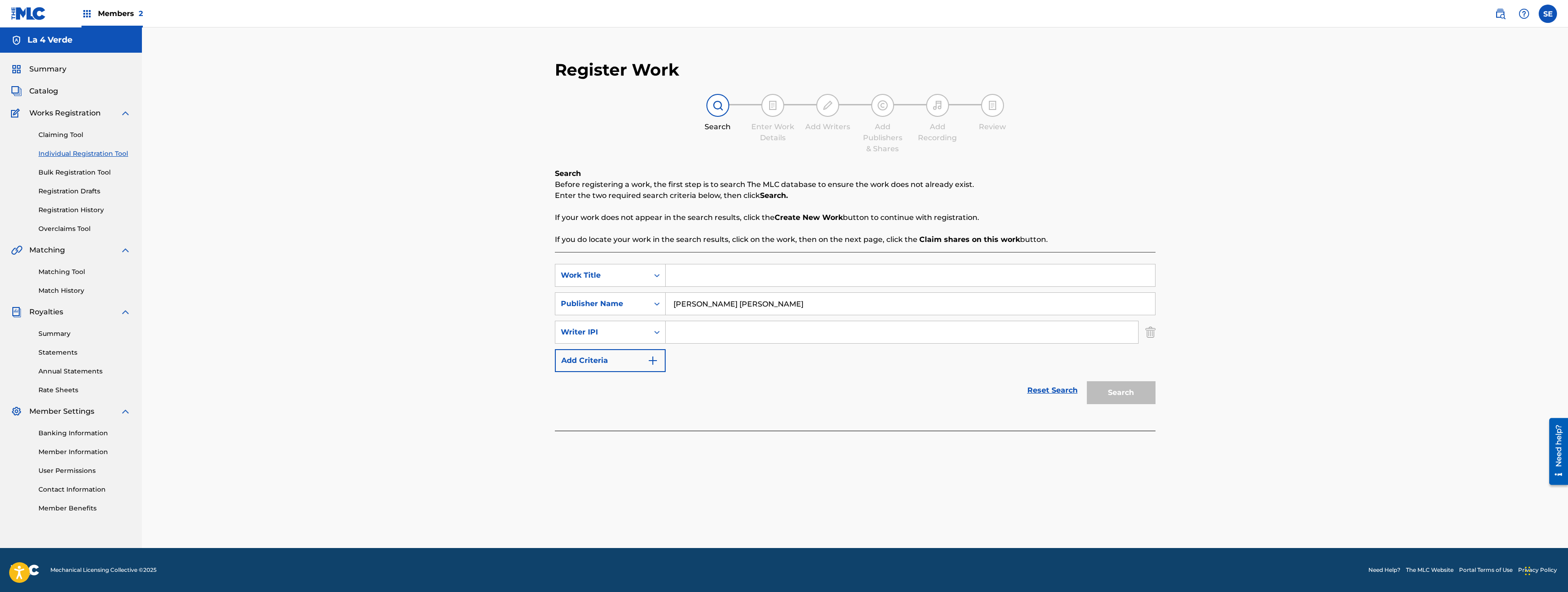
type input "[PERSON_NAME] [PERSON_NAME]"
click at [891, 317] on div "SearchWithCriteriaf2f6e8c1-c8be-437e-87e0-fcb2c35748ca Work Title SearchWithCri…" at bounding box center [855, 317] width 601 height 108
drag, startPoint x: 886, startPoint y: 309, endPoint x: 1026, endPoint y: 363, distance: 150.1
click at [1050, 395] on link "Reset Search" at bounding box center [1052, 390] width 60 height 20
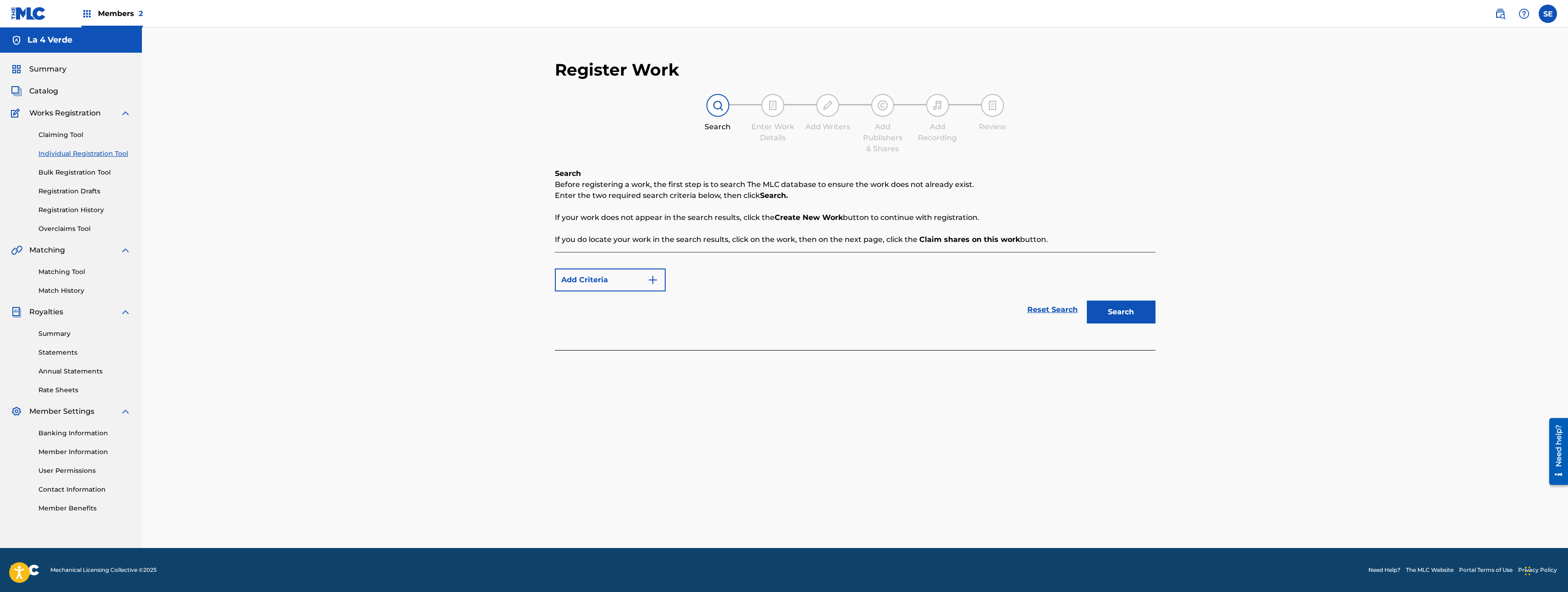
click at [629, 281] on button "Add Criteria" at bounding box center [611, 280] width 111 height 23
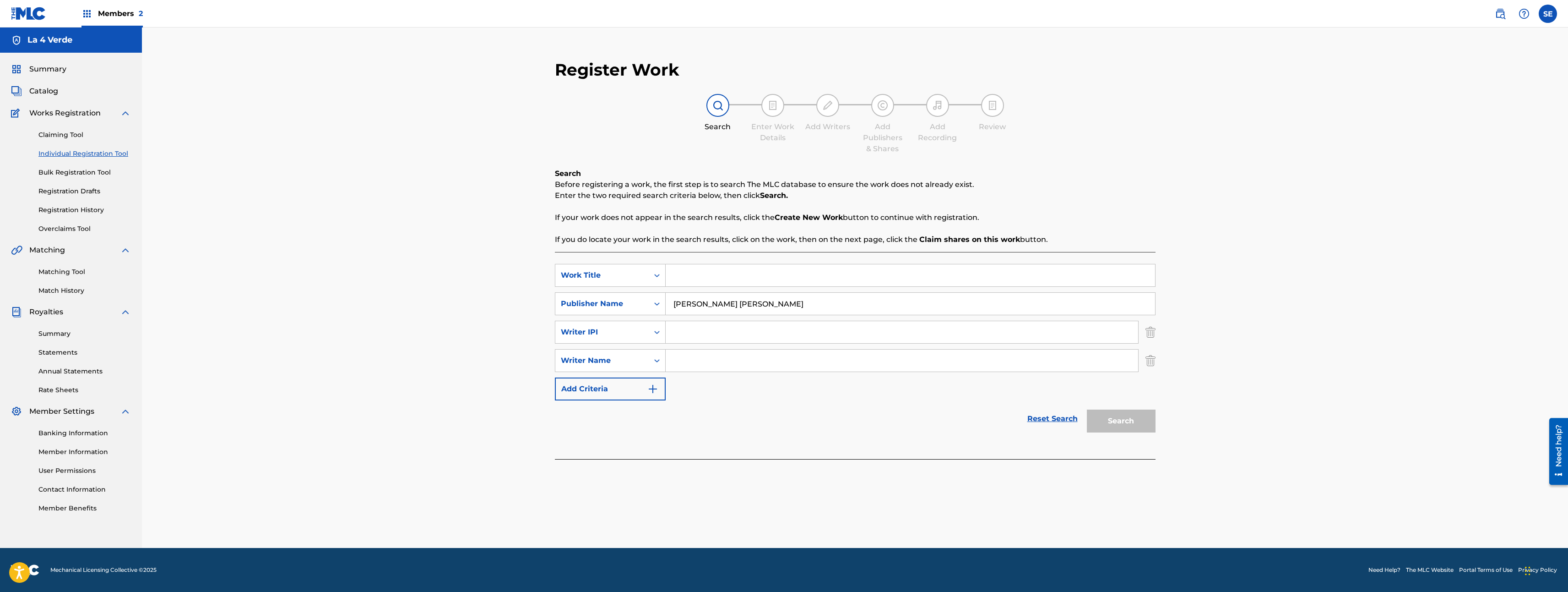
click at [703, 264] on div "SearchWithCriteriaf2f6e8c1-c8be-437e-87e0-fcb2c35748ca Work Title SearchWithCri…" at bounding box center [855, 356] width 601 height 207
click at [729, 280] on input "Search Form" at bounding box center [911, 275] width 489 height 22
paste input "[PERSON_NAME] [PERSON_NAME]"
type input "[PERSON_NAME] [PERSON_NAME]"
click at [74, 133] on link "Claiming Tool" at bounding box center [85, 135] width 93 height 10
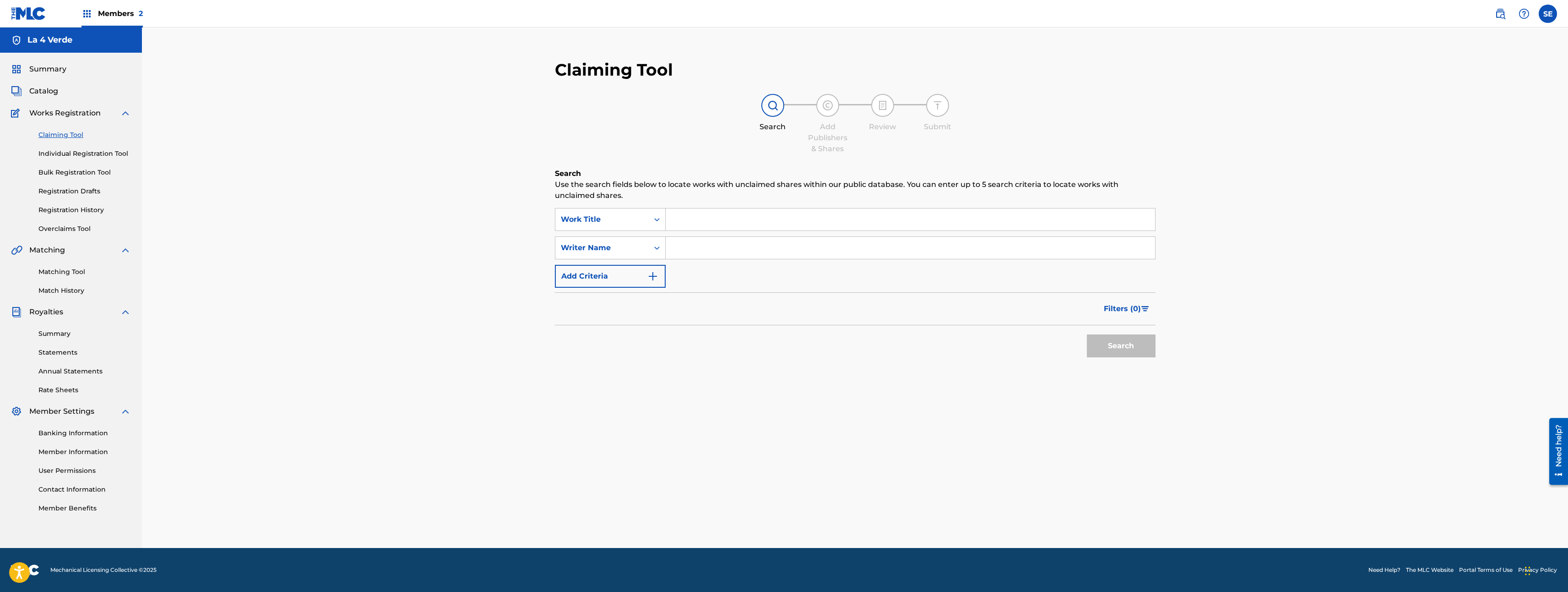
click at [697, 213] on input "Search Form" at bounding box center [911, 219] width 489 height 22
paste input "[PERSON_NAME] [PERSON_NAME]"
drag, startPoint x: 821, startPoint y: 222, endPoint x: 435, endPoint y: 224, distance: 386.0
click at [482, 229] on div "Claiming Tool Search Add Publishers & Shares Review Submit Search Use the searc…" at bounding box center [855, 287] width 1426 height 520
paste input "Search Form"
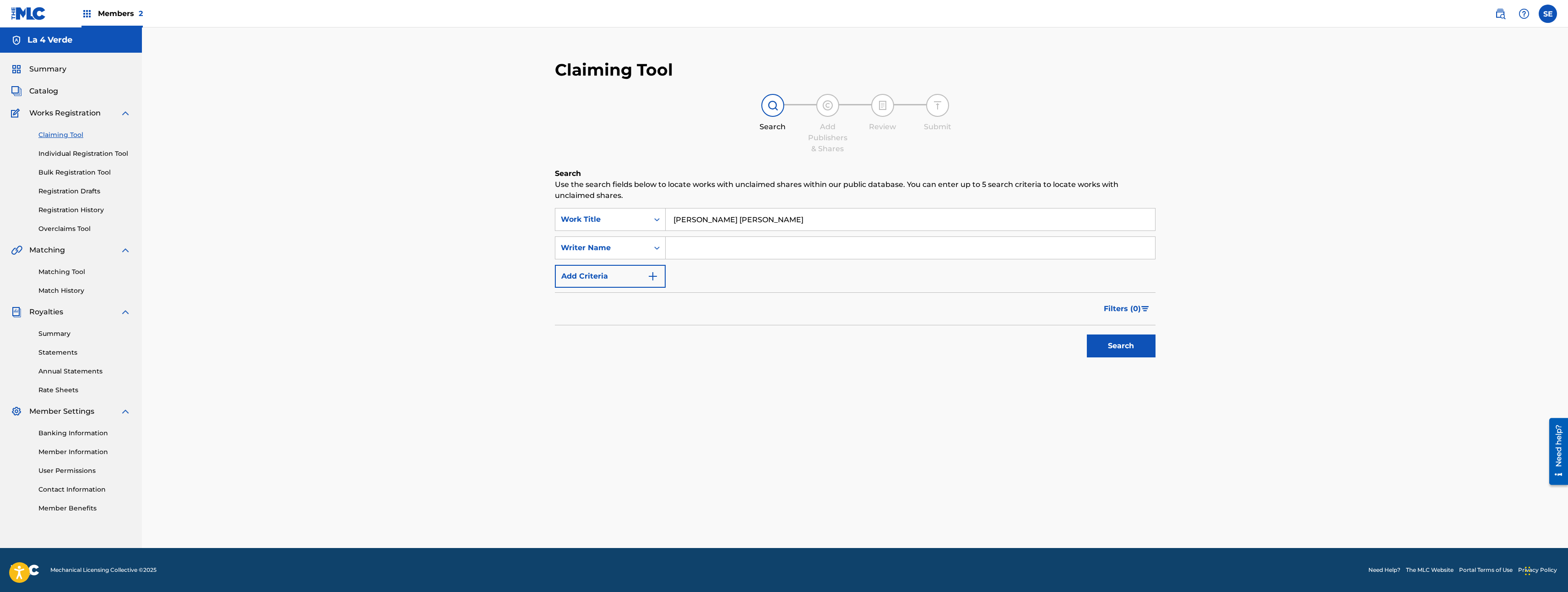
type input "[PERSON_NAME] [PERSON_NAME]"
click at [732, 247] on input "Search Form" at bounding box center [911, 248] width 489 height 22
paste input "[PERSON_NAME] [PERSON_NAME]"
type input "[PERSON_NAME] [PERSON_NAME]"
drag, startPoint x: 880, startPoint y: 224, endPoint x: 677, endPoint y: 261, distance: 206.3
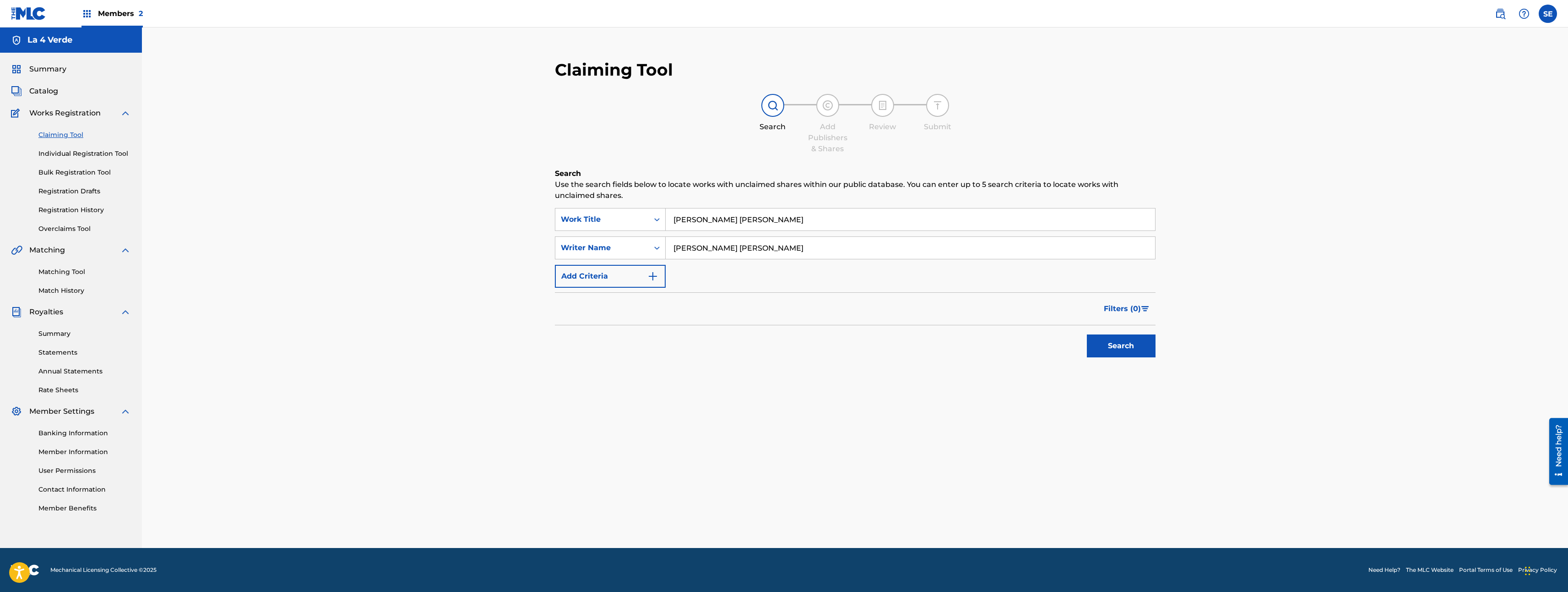
click at [386, 228] on div "Claiming Tool Search Add Publishers & Shares Review Submit Search Use the searc…" at bounding box center [855, 287] width 1426 height 520
click at [1115, 348] on button "Search" at bounding box center [1121, 346] width 69 height 23
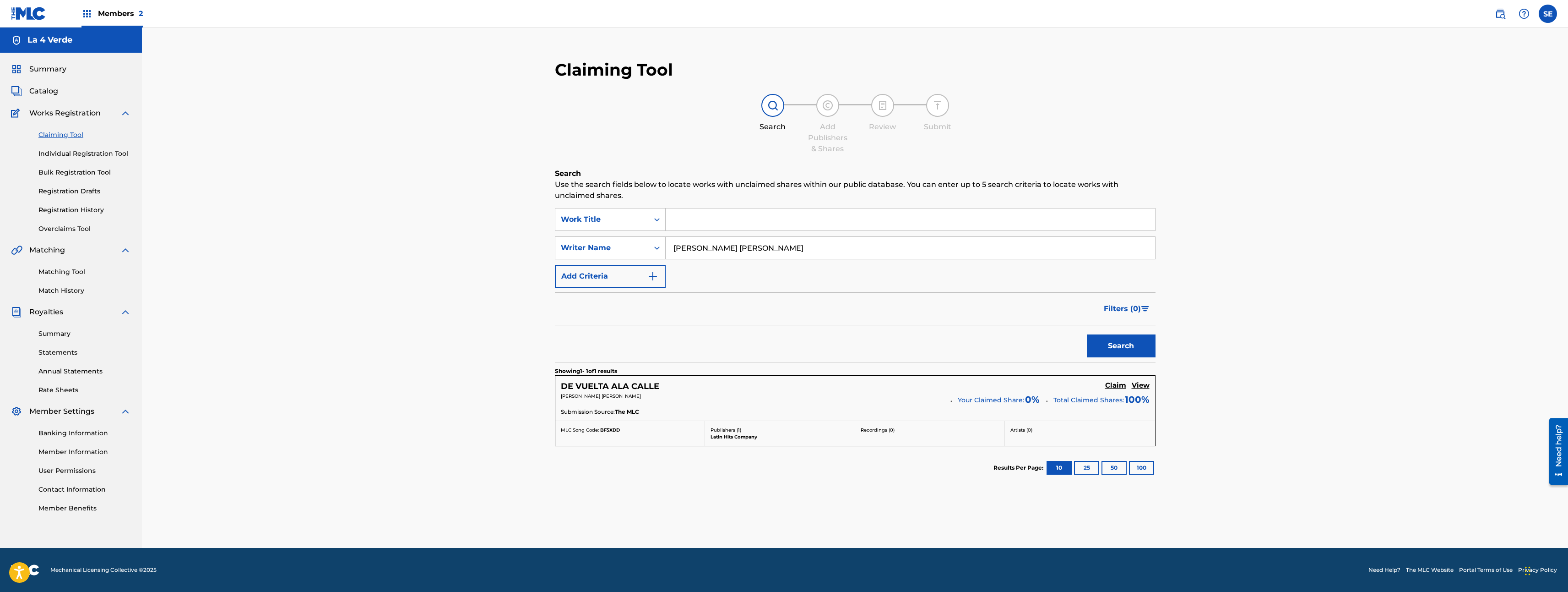
click at [1140, 390] on link "View" at bounding box center [1140, 386] width 18 height 10
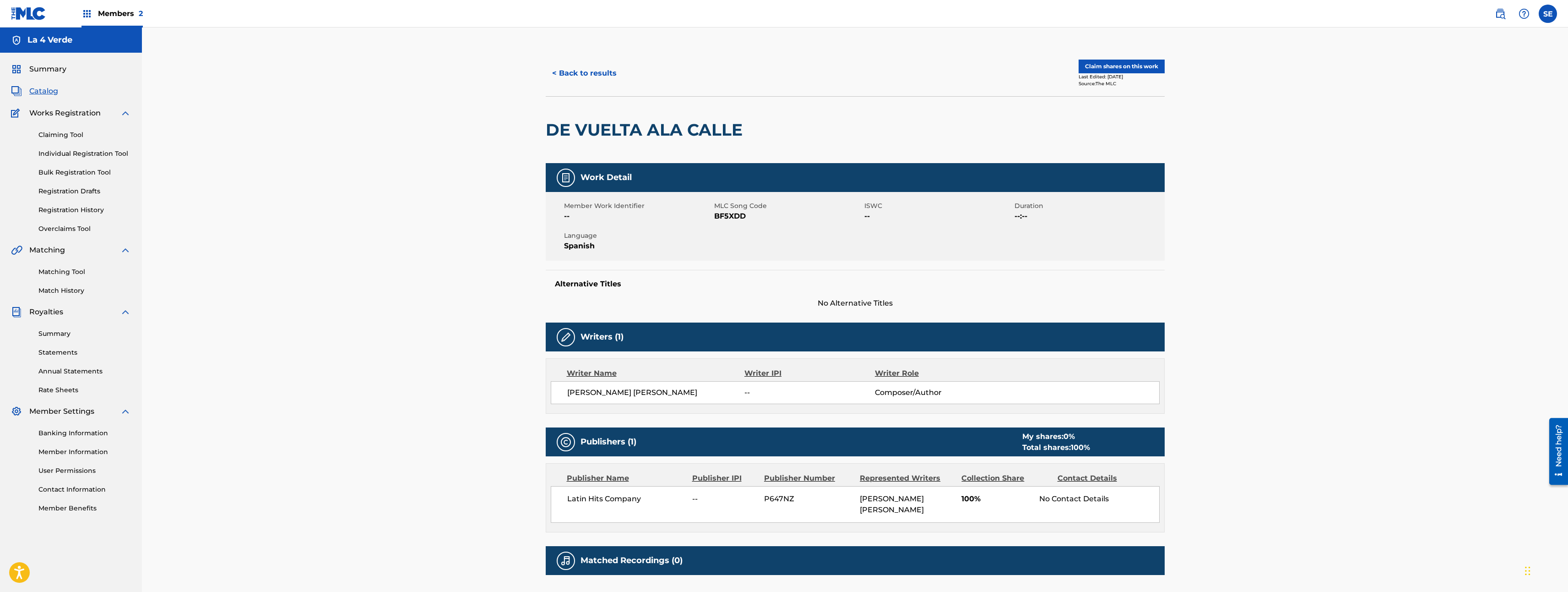
click at [1126, 69] on button "Claim shares on this work" at bounding box center [1121, 66] width 86 height 14
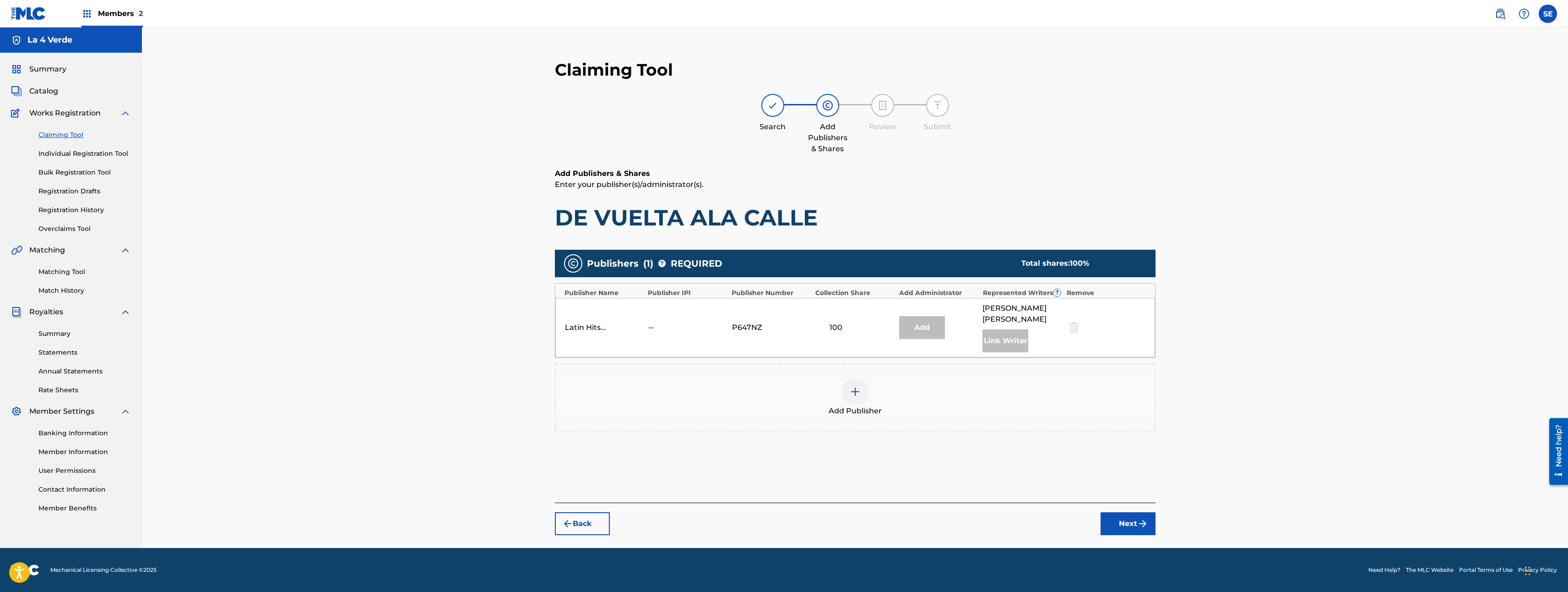
click at [914, 337] on div "Add" at bounding box center [922, 328] width 46 height 23
drag, startPoint x: 593, startPoint y: 329, endPoint x: 621, endPoint y: 330, distance: 28.0
click at [593, 329] on div "Latin Hits Company" at bounding box center [586, 328] width 41 height 11
drag, startPoint x: 677, startPoint y: 326, endPoint x: 754, endPoint y: 343, distance: 78.9
click at [702, 333] on div "Latin Hits Company -- P647NZ 100 Add [PERSON_NAME] [PERSON_NAME] Link Writer" at bounding box center [855, 328] width 600 height 60
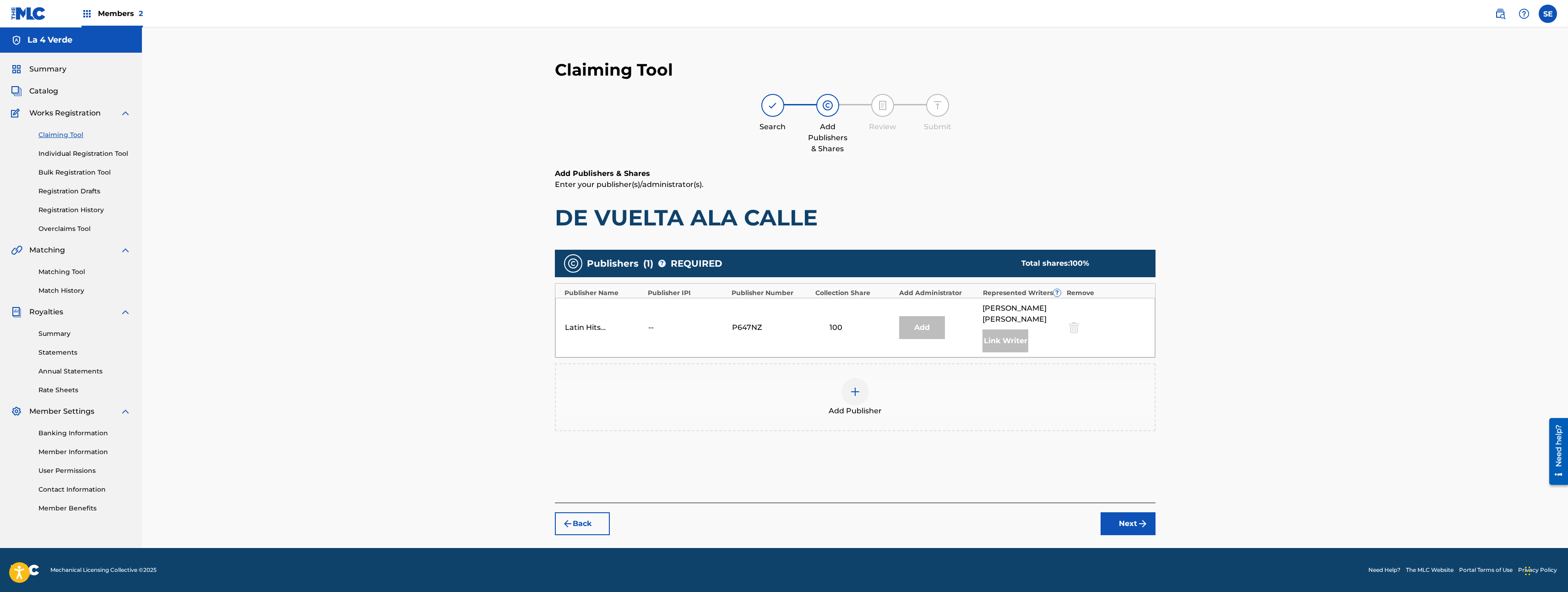
click at [841, 354] on div "Latin Hits Company -- P647NZ 100 Add [PERSON_NAME] [PERSON_NAME] Link Writer" at bounding box center [855, 328] width 600 height 60
click at [862, 400] on div at bounding box center [855, 391] width 27 height 27
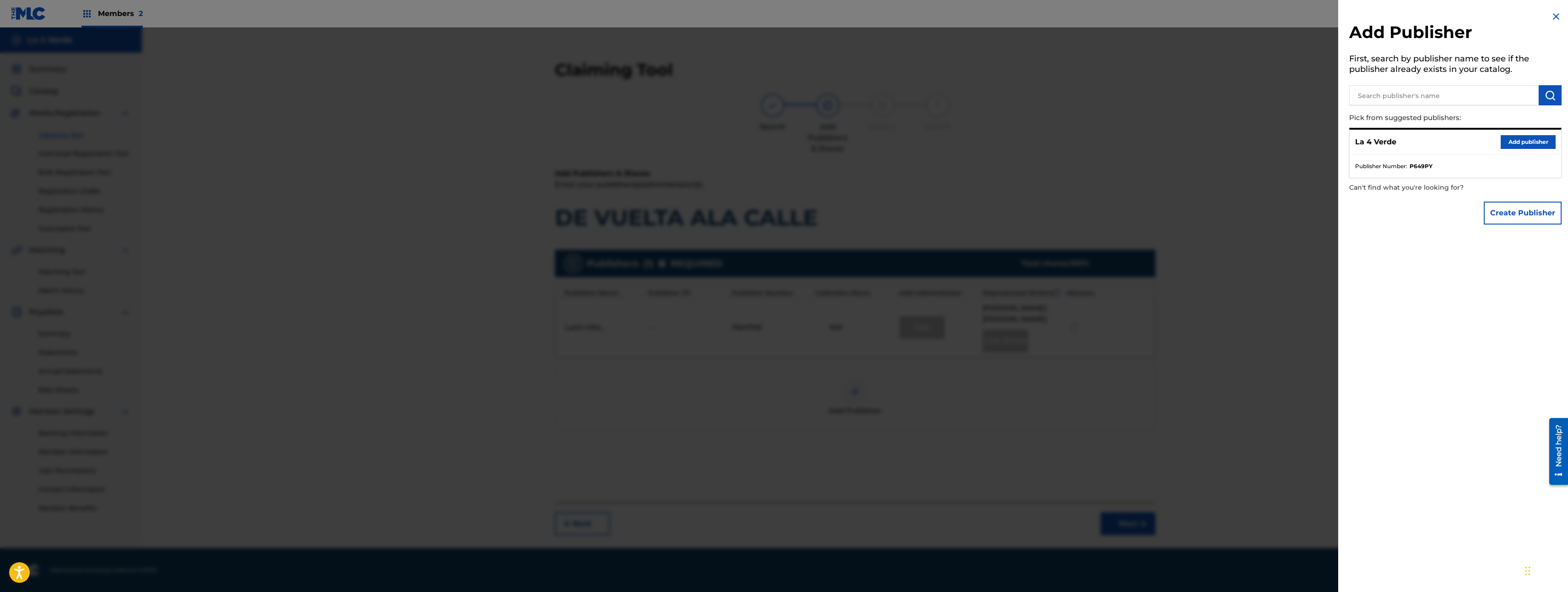
click at [1521, 136] on button "Add publisher" at bounding box center [1528, 142] width 55 height 14
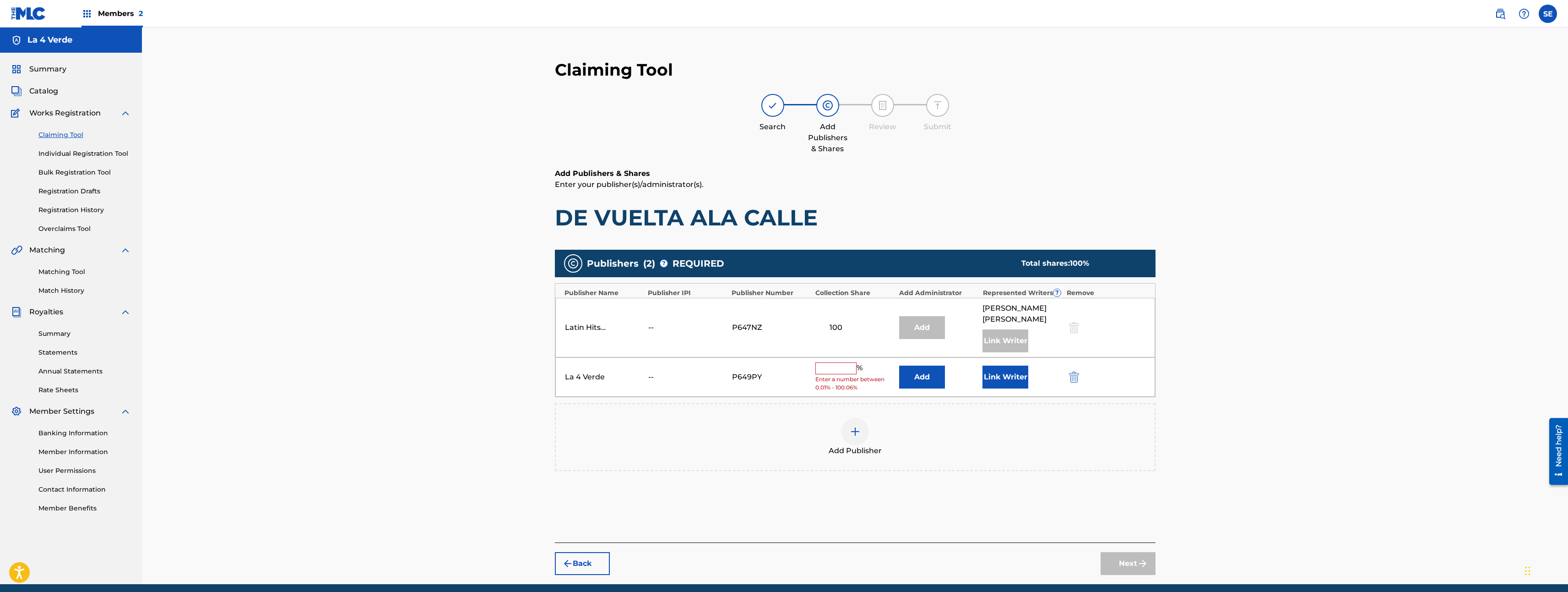
click at [841, 374] on input "text" at bounding box center [836, 368] width 41 height 12
click at [79, 275] on link "Matching Tool" at bounding box center [85, 272] width 93 height 10
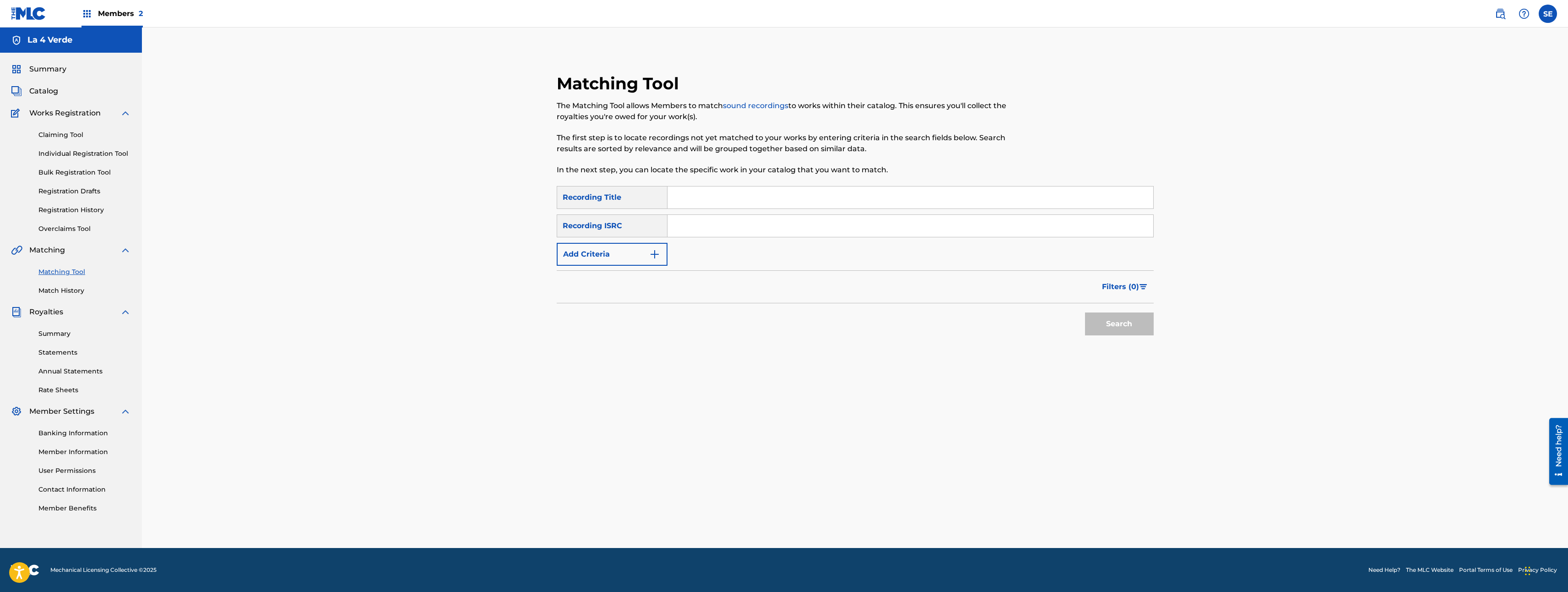
drag, startPoint x: 500, startPoint y: 241, endPoint x: 222, endPoint y: 149, distance: 292.8
click at [230, 195] on div "Matching Tool The Matching Tool allows Members to match sound recordings to wor…" at bounding box center [855, 287] width 1426 height 520
